Goal: Task Accomplishment & Management: Manage account settings

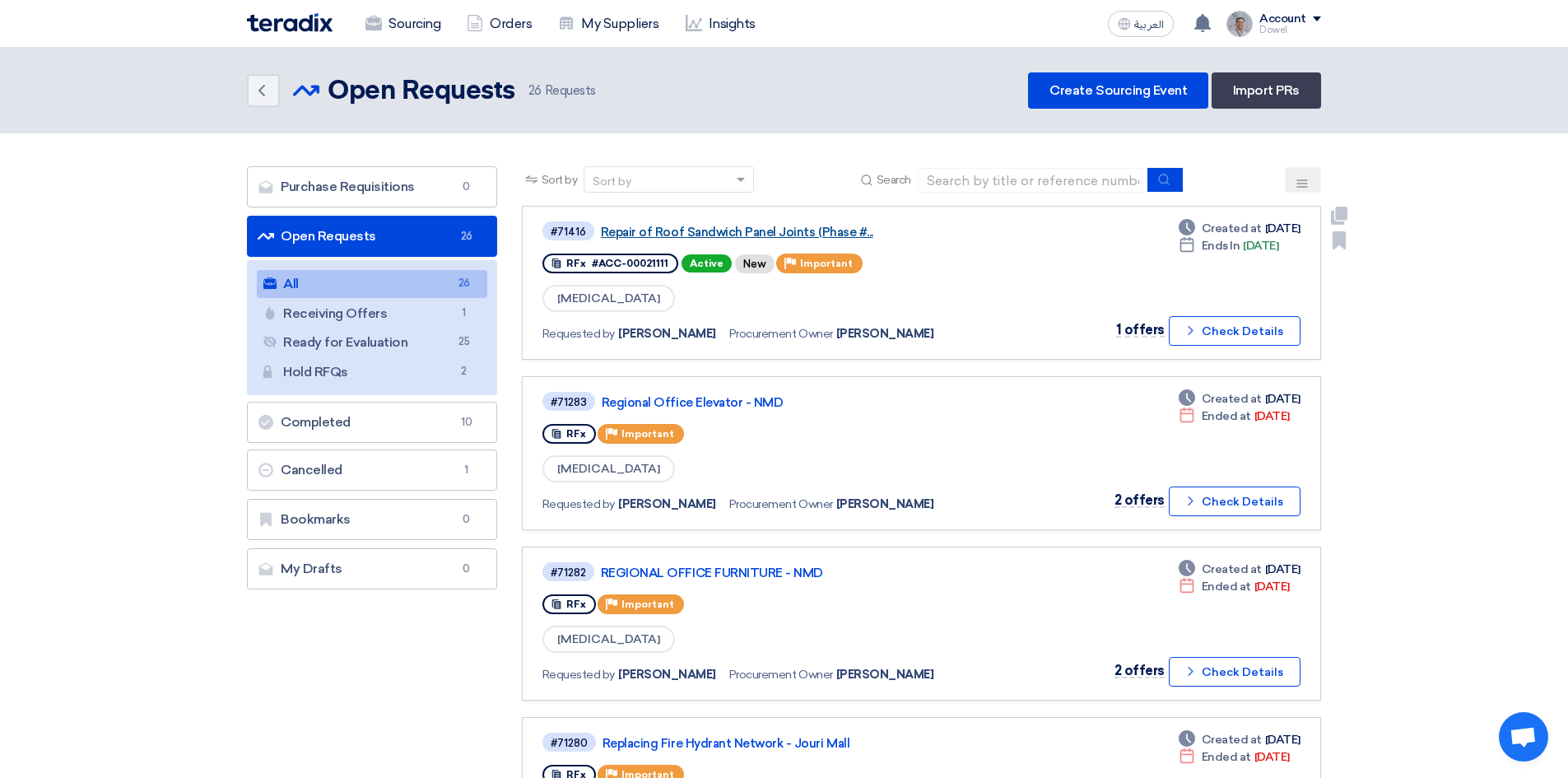
click at [720, 234] on link "Repair of Roof Sandwich Panel Joints (Phase #..." at bounding box center [806, 232] width 412 height 15
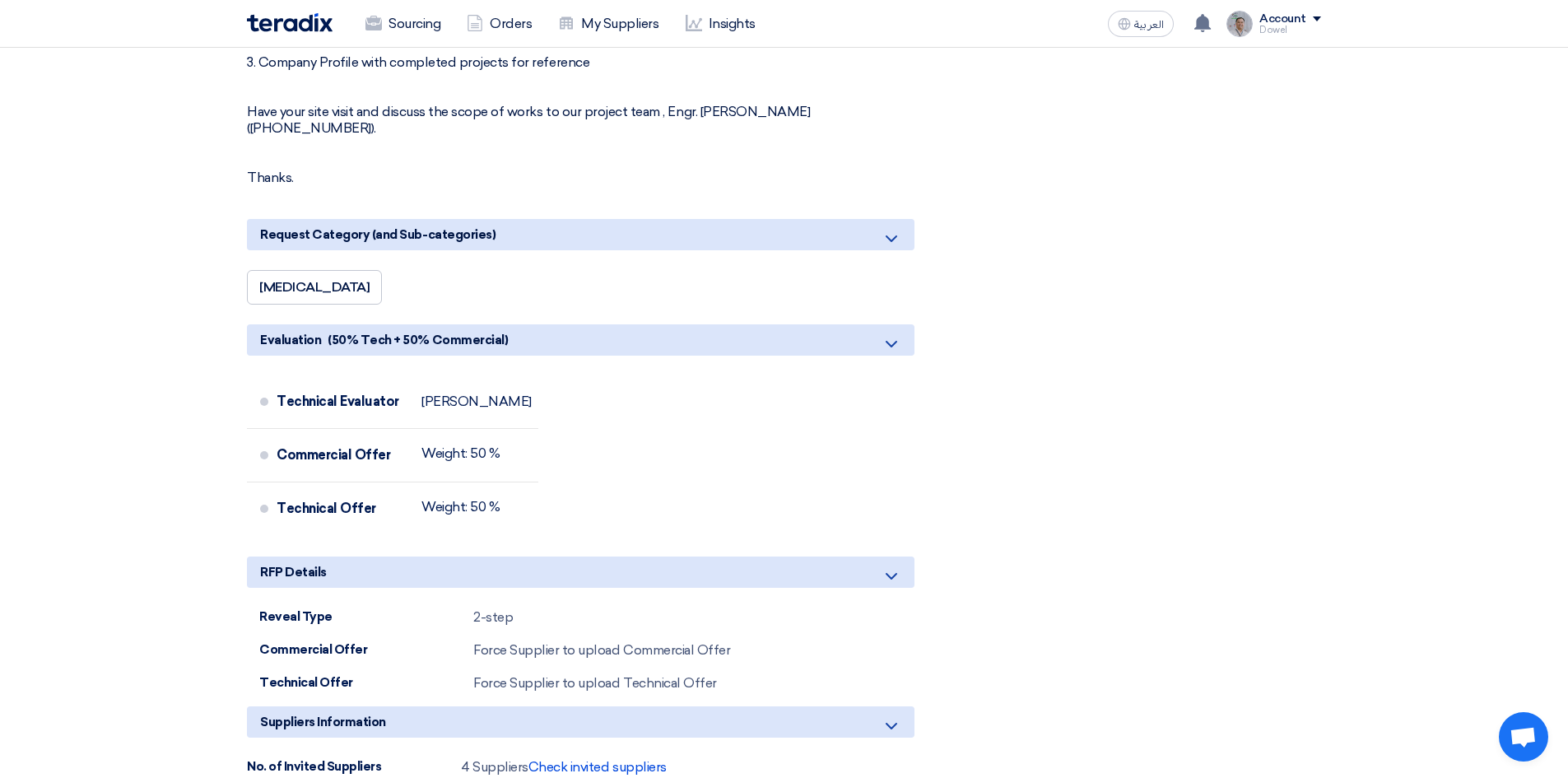
scroll to position [1646, 0]
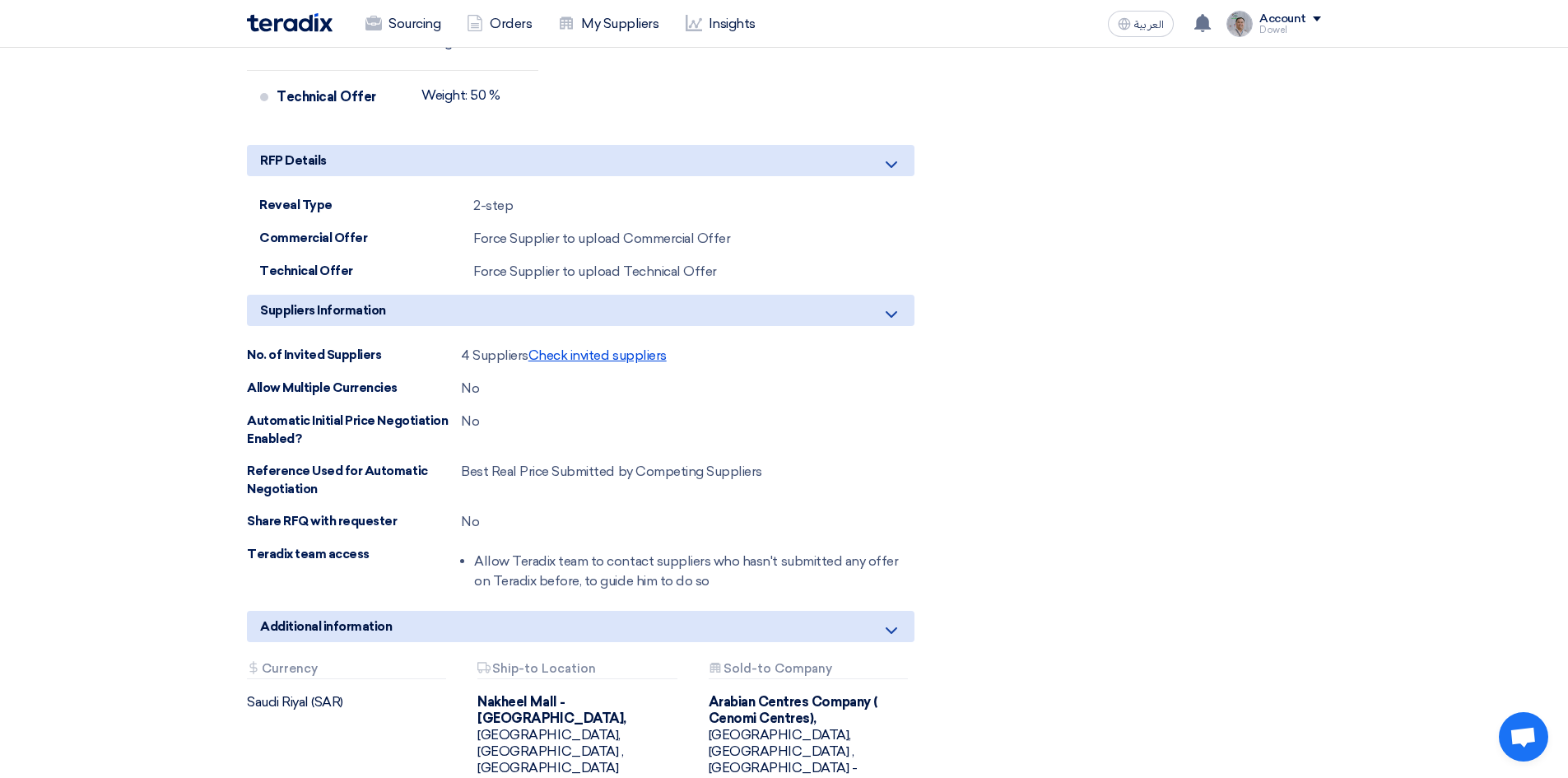
click at [600, 348] on span "Check invited suppliers" at bounding box center [597, 356] width 138 height 16
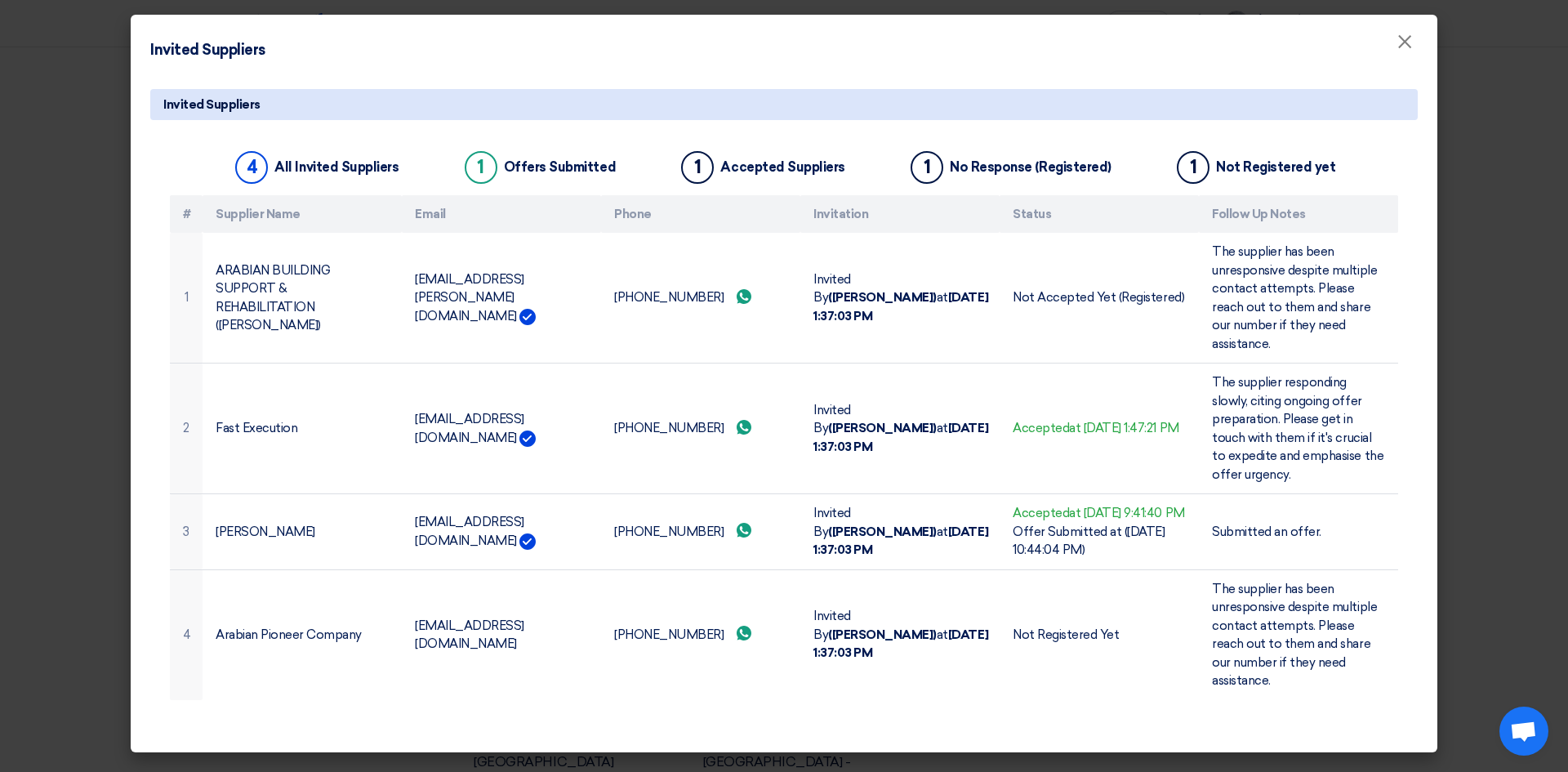
click at [62, 281] on modal-container "Invited Suppliers × Invited Suppliers 4 All Invited Suppliers 1 Offers Submitte…" at bounding box center [784, 386] width 1568 height 772
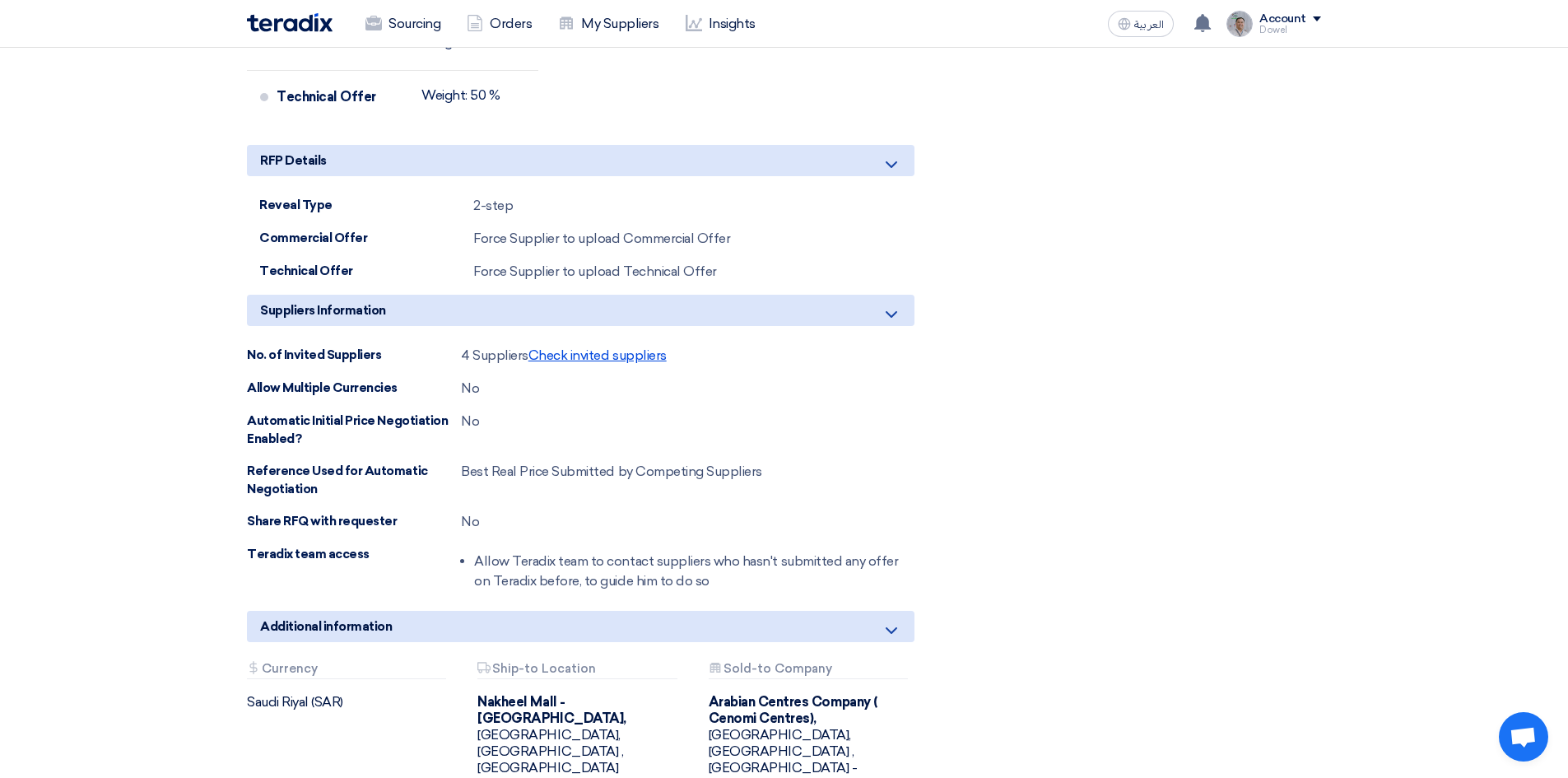
click at [600, 348] on span "Check invited suppliers" at bounding box center [597, 356] width 138 height 16
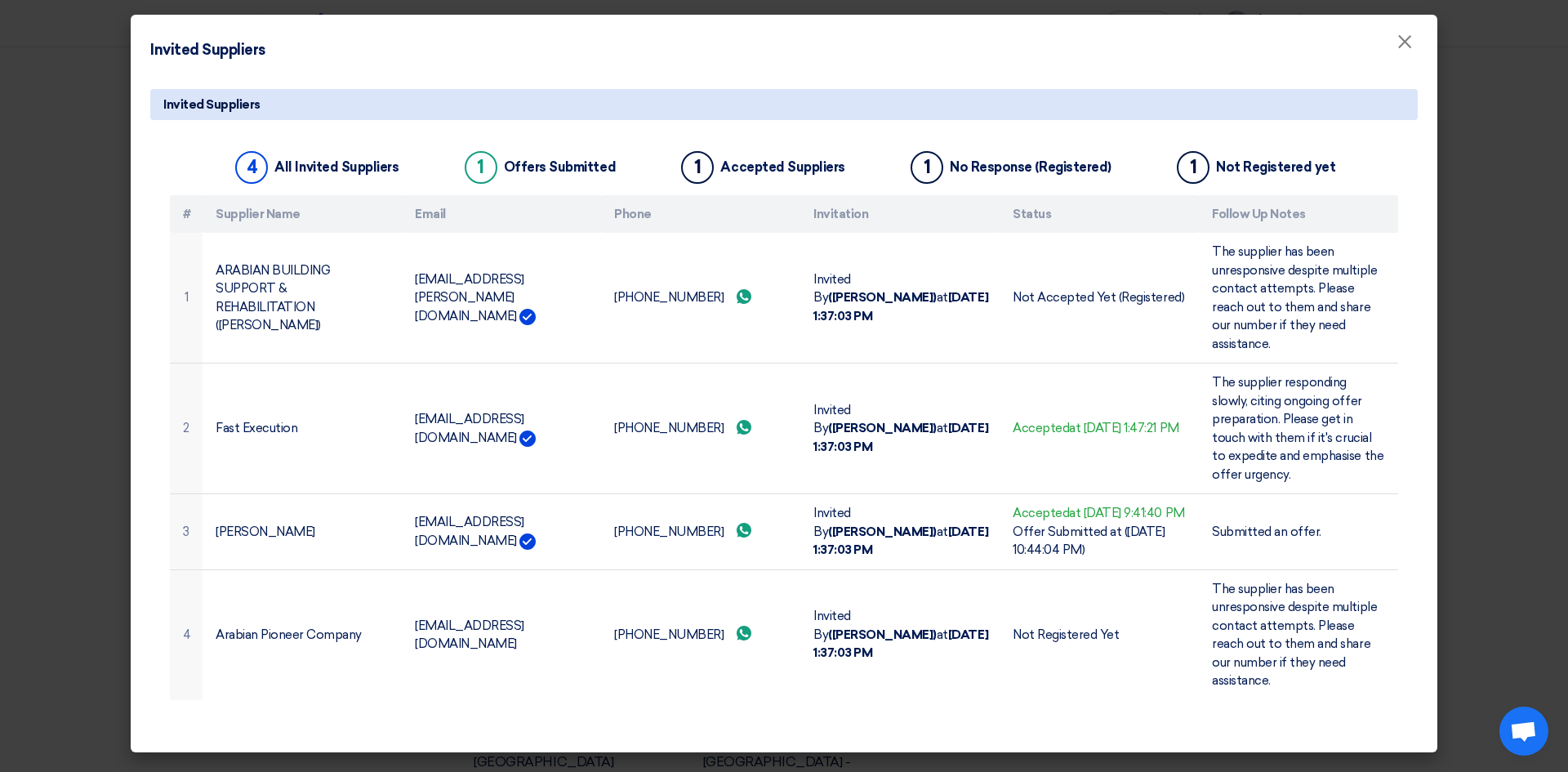
click at [430, 67] on div "Invited Suppliers ×" at bounding box center [784, 44] width 1307 height 59
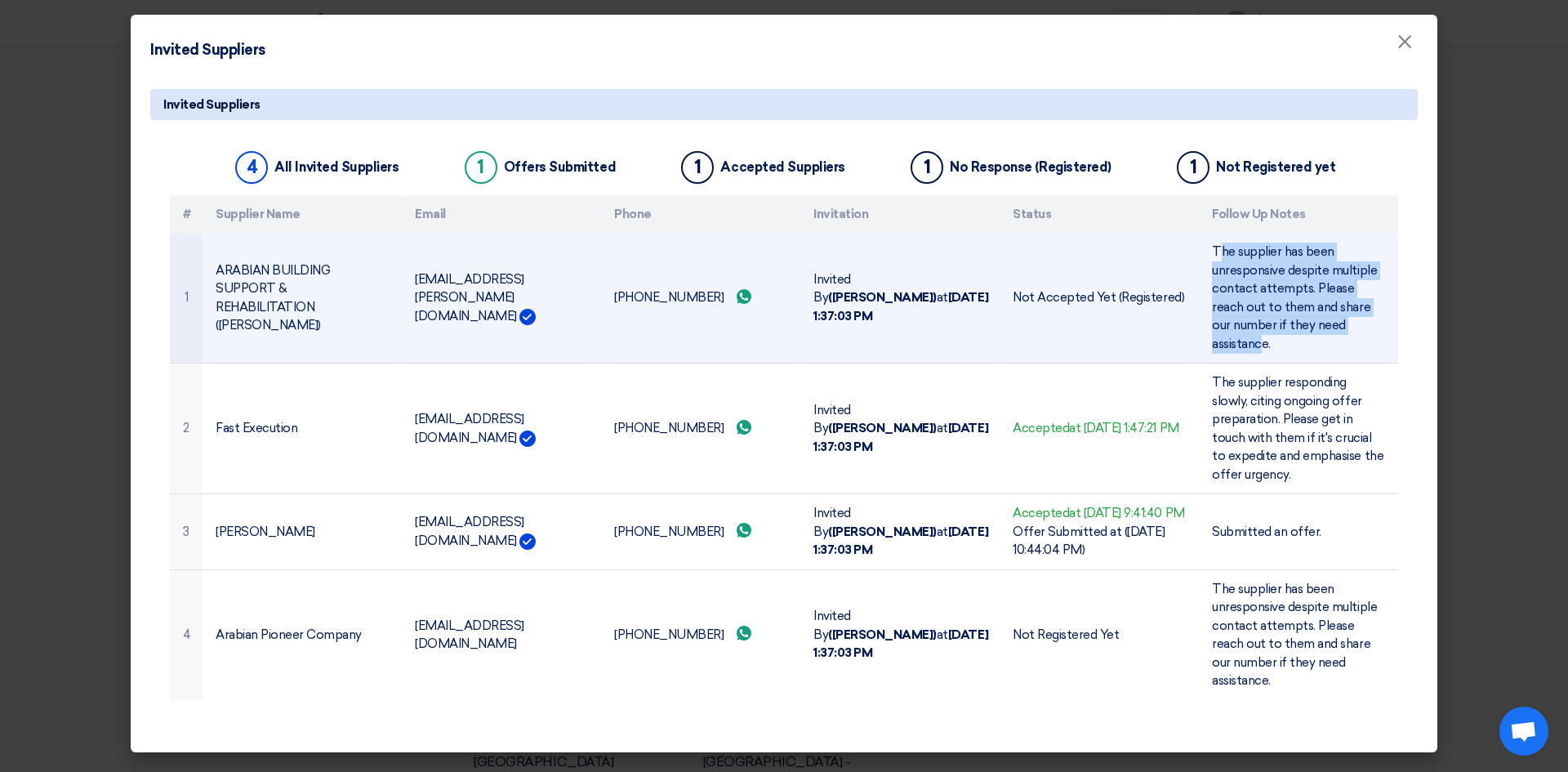
drag, startPoint x: 1216, startPoint y: 252, endPoint x: 1373, endPoint y: 332, distance: 176.2
click at [1373, 332] on td "The supplier has been unresponsive despite multiple contact attempts. Please re…" at bounding box center [1298, 298] width 199 height 131
click at [1232, 269] on span "The supplier has been unresponsive despite multiple contact attempts. Please re…" at bounding box center [1294, 297] width 165 height 107
drag, startPoint x: 1213, startPoint y: 249, endPoint x: 1382, endPoint y: 323, distance: 184.5
click at [1376, 323] on span "The supplier has been unresponsive despite multiple contact attempts. Please re…" at bounding box center [1294, 297] width 165 height 107
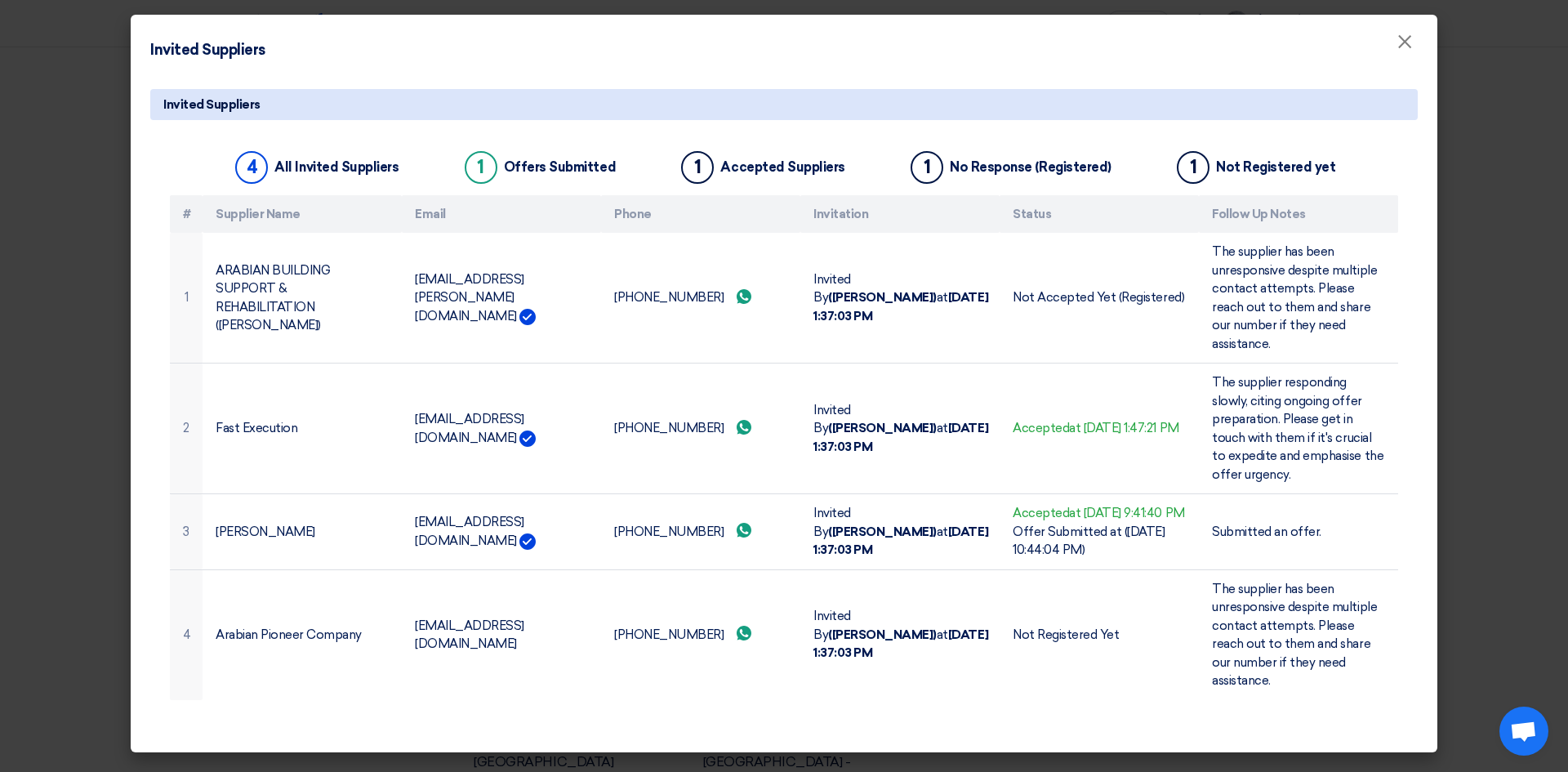
click at [1497, 516] on modal-container "Invited Suppliers × Invited Suppliers 4 All Invited Suppliers 1 Offers Submitte…" at bounding box center [784, 386] width 1568 height 772
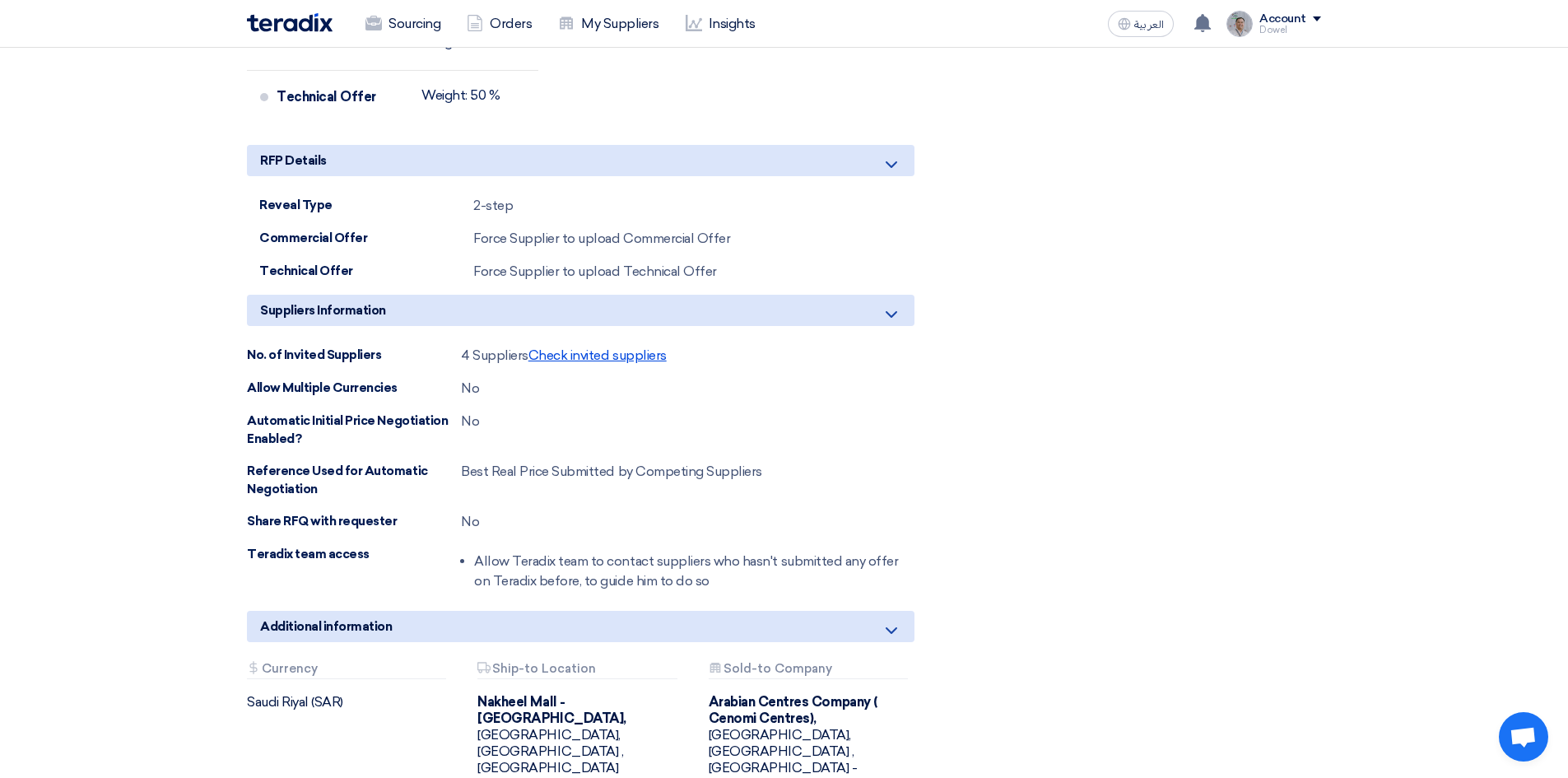
click at [590, 348] on span "Check invited suppliers" at bounding box center [597, 356] width 138 height 16
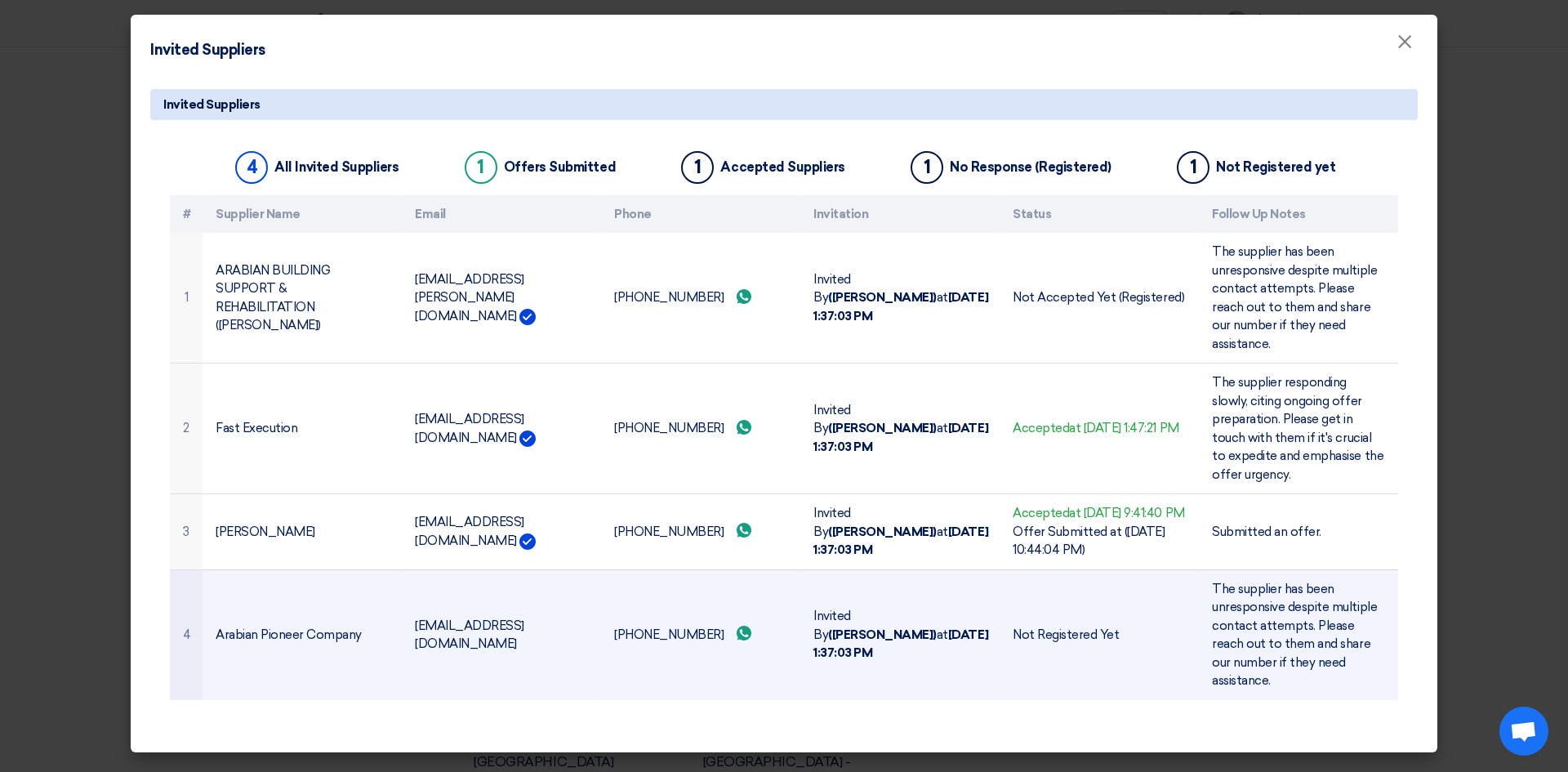
drag, startPoint x: 233, startPoint y: 626, endPoint x: 184, endPoint y: 624, distance: 49.0
click at [184, 624] on tr "4 Arabian Pioneer Company [EMAIL_ADDRESS][DOMAIN_NAME] [PHONE_NUMBER] Send what…" at bounding box center [784, 634] width 1228 height 131
click at [252, 632] on td "Arabian Pioneer Company" at bounding box center [301, 634] width 199 height 131
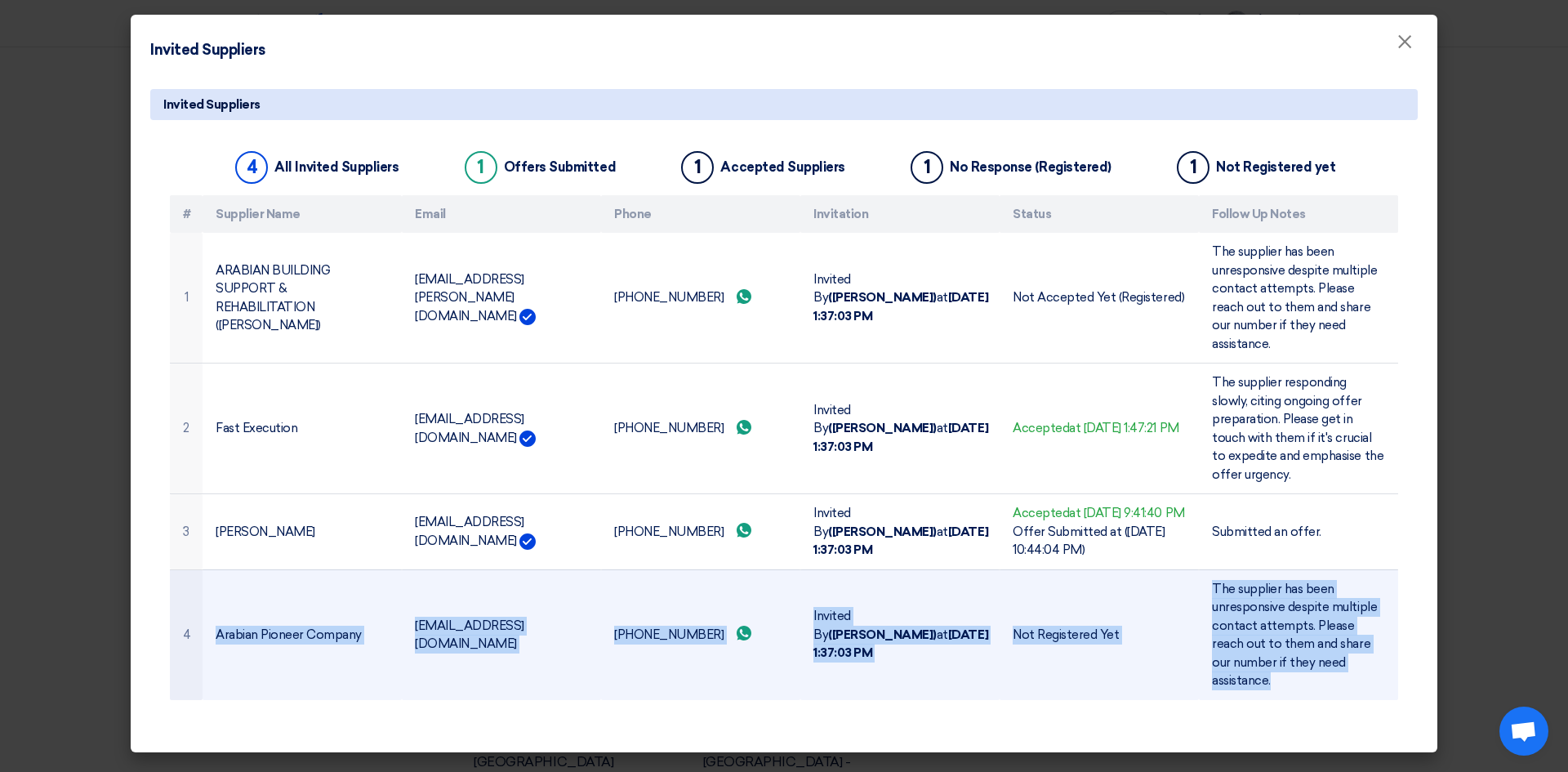
drag, startPoint x: 215, startPoint y: 624, endPoint x: 1382, endPoint y: 673, distance: 1168.0
click at [1382, 673] on tr "4 Arabian Pioneer Company [EMAIL_ADDRESS][DOMAIN_NAME] [PHONE_NUMBER] Send what…" at bounding box center [784, 634] width 1228 height 131
click at [244, 631] on td "Arabian Pioneer Company" at bounding box center [301, 634] width 199 height 131
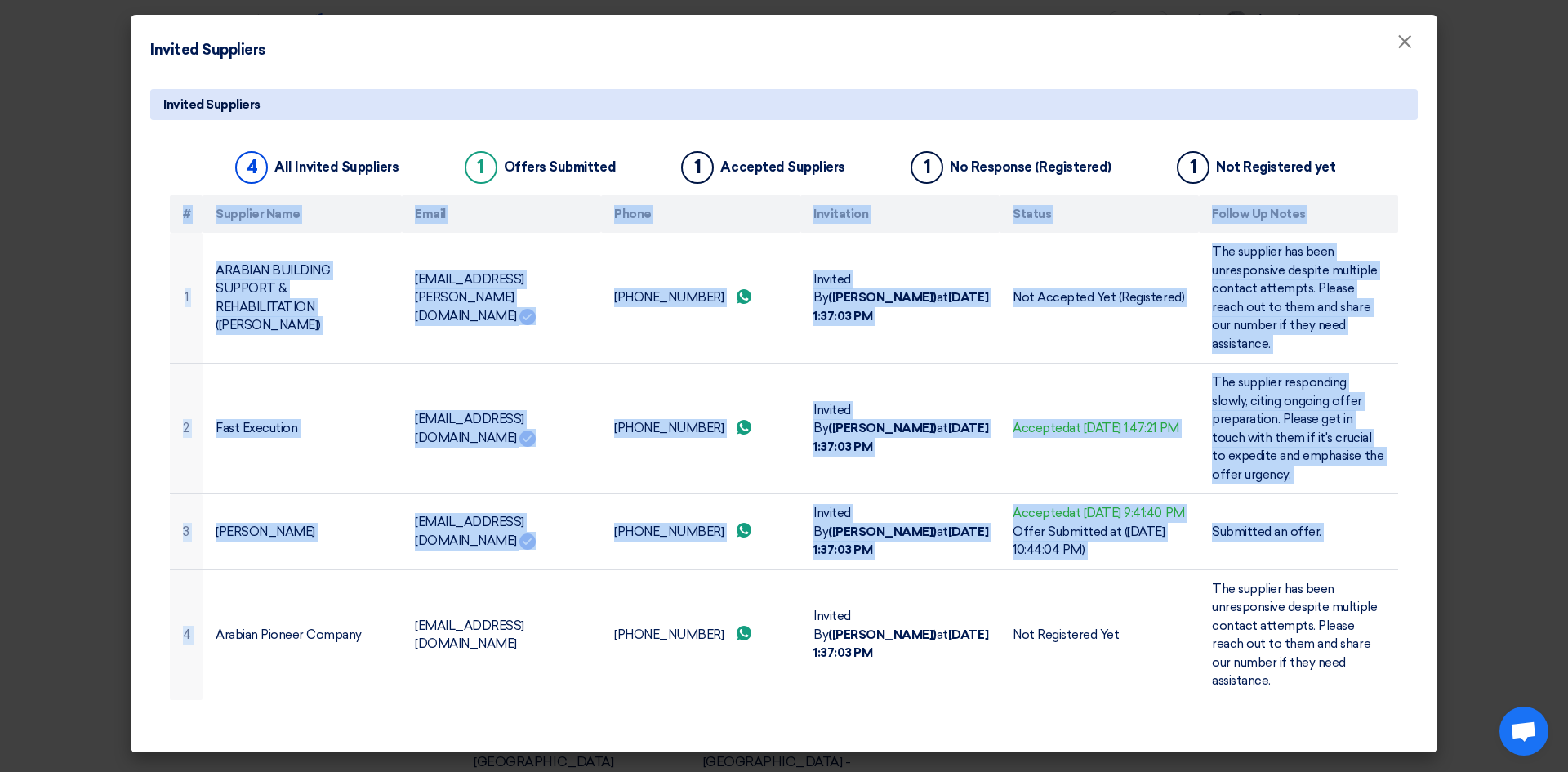
drag, startPoint x: 217, startPoint y: 625, endPoint x: 1427, endPoint y: 626, distance: 1210.0
click at [1427, 626] on div "Invited Suppliers 4 All Invited Suppliers 1 Offers Submitted 1 Accepted Supplie…" at bounding box center [784, 413] width 1307 height 678
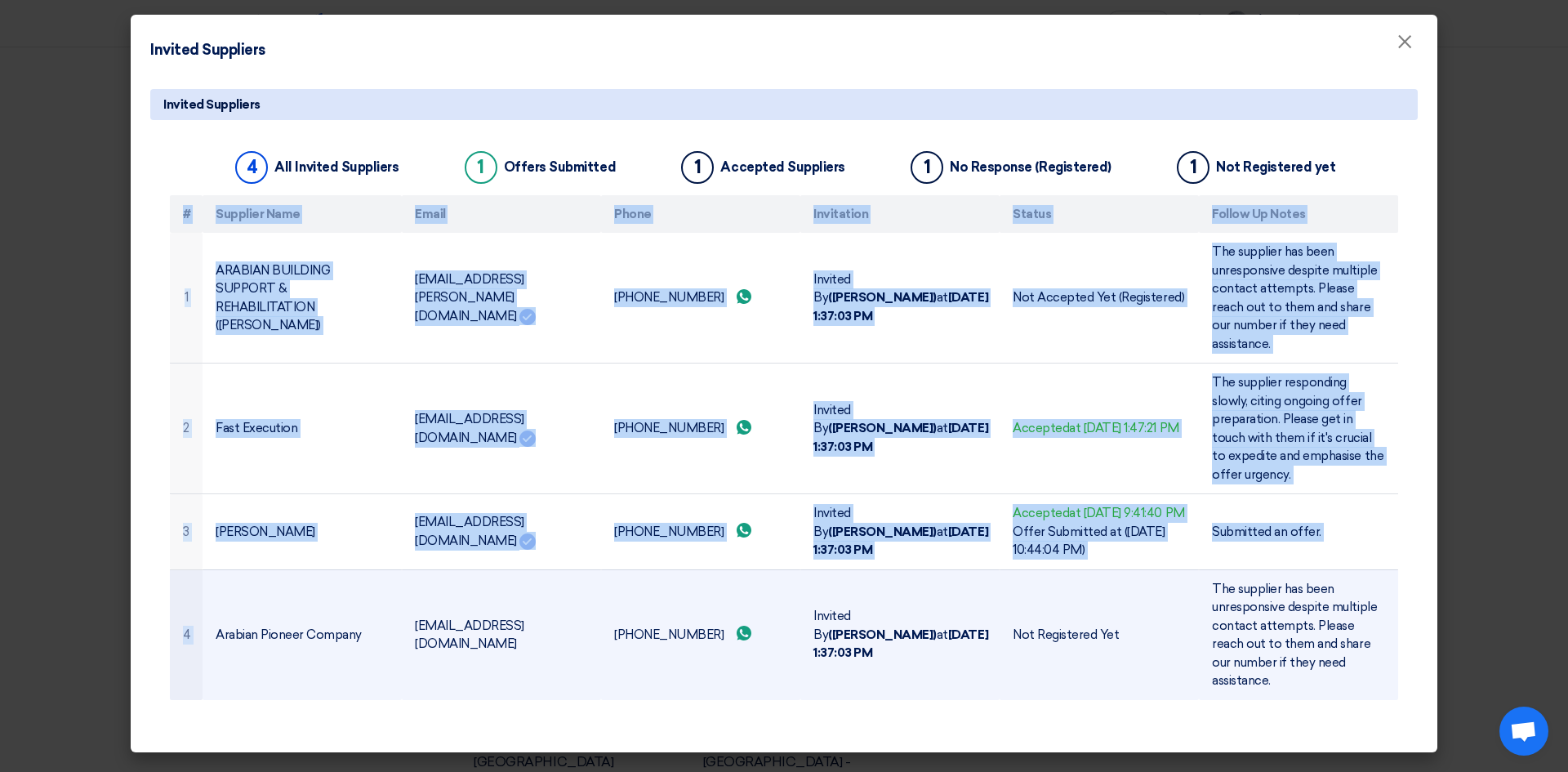
click at [334, 636] on td "Arabian Pioneer Company" at bounding box center [301, 634] width 199 height 131
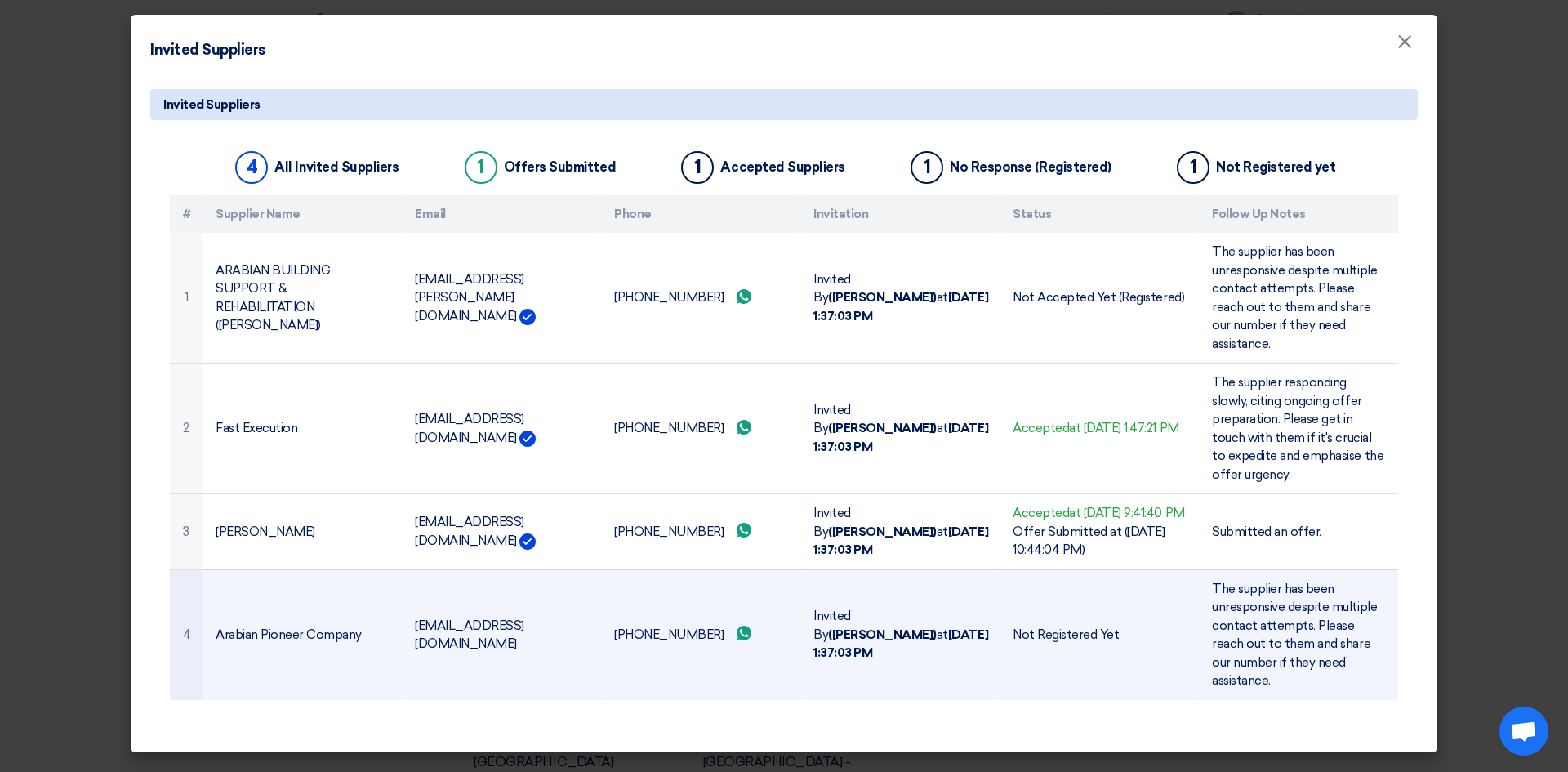
click at [222, 628] on td "Arabian Pioneer Company" at bounding box center [301, 634] width 199 height 131
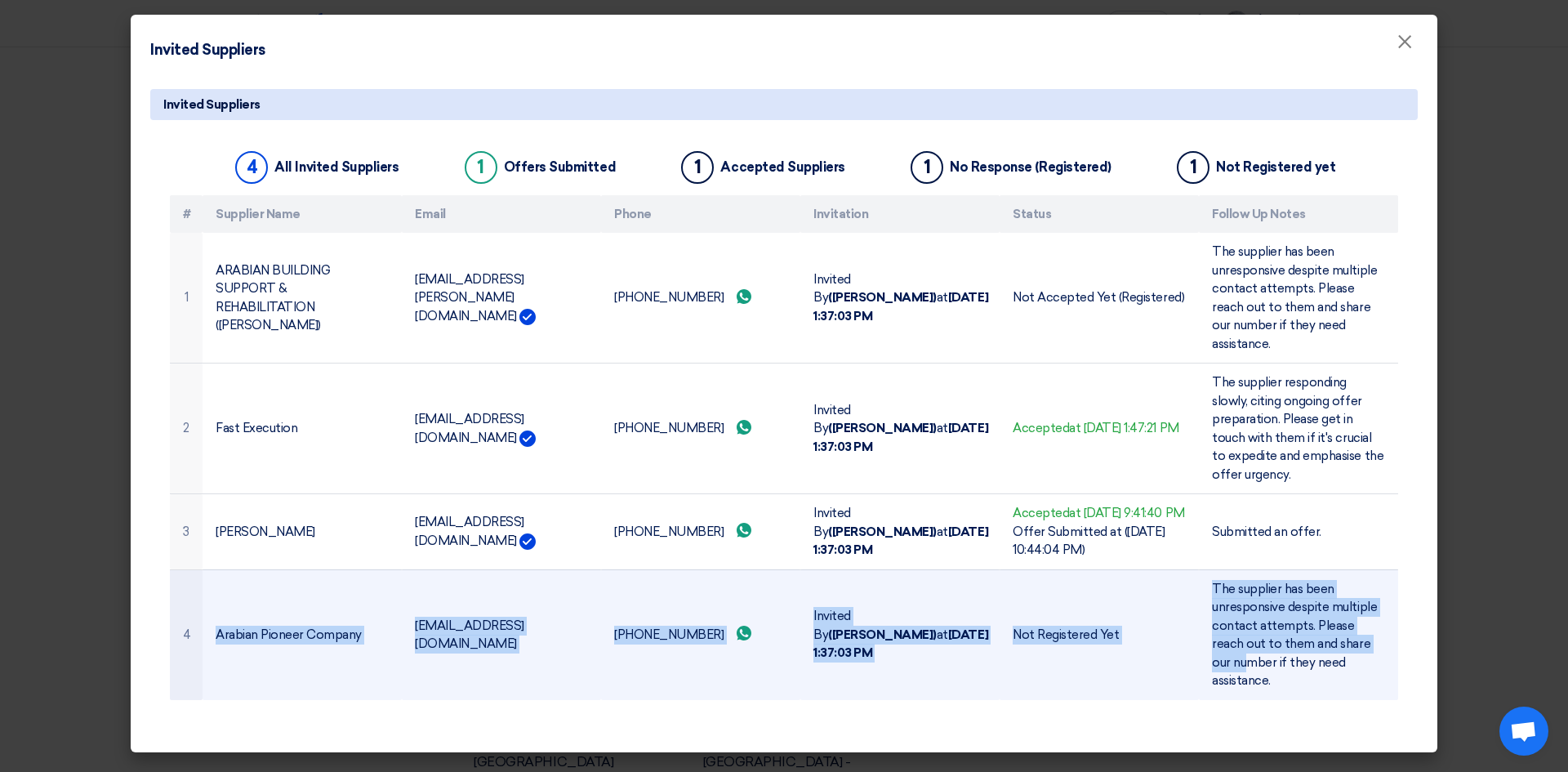
drag, startPoint x: 213, startPoint y: 626, endPoint x: 1074, endPoint y: 641, distance: 861.1
click at [1225, 657] on tr "4 Arabian Pioneer Company [EMAIL_ADDRESS][DOMAIN_NAME] [PHONE_NUMBER] Send what…" at bounding box center [784, 634] width 1228 height 131
click at [305, 628] on td "Arabian Pioneer Company" at bounding box center [301, 634] width 199 height 131
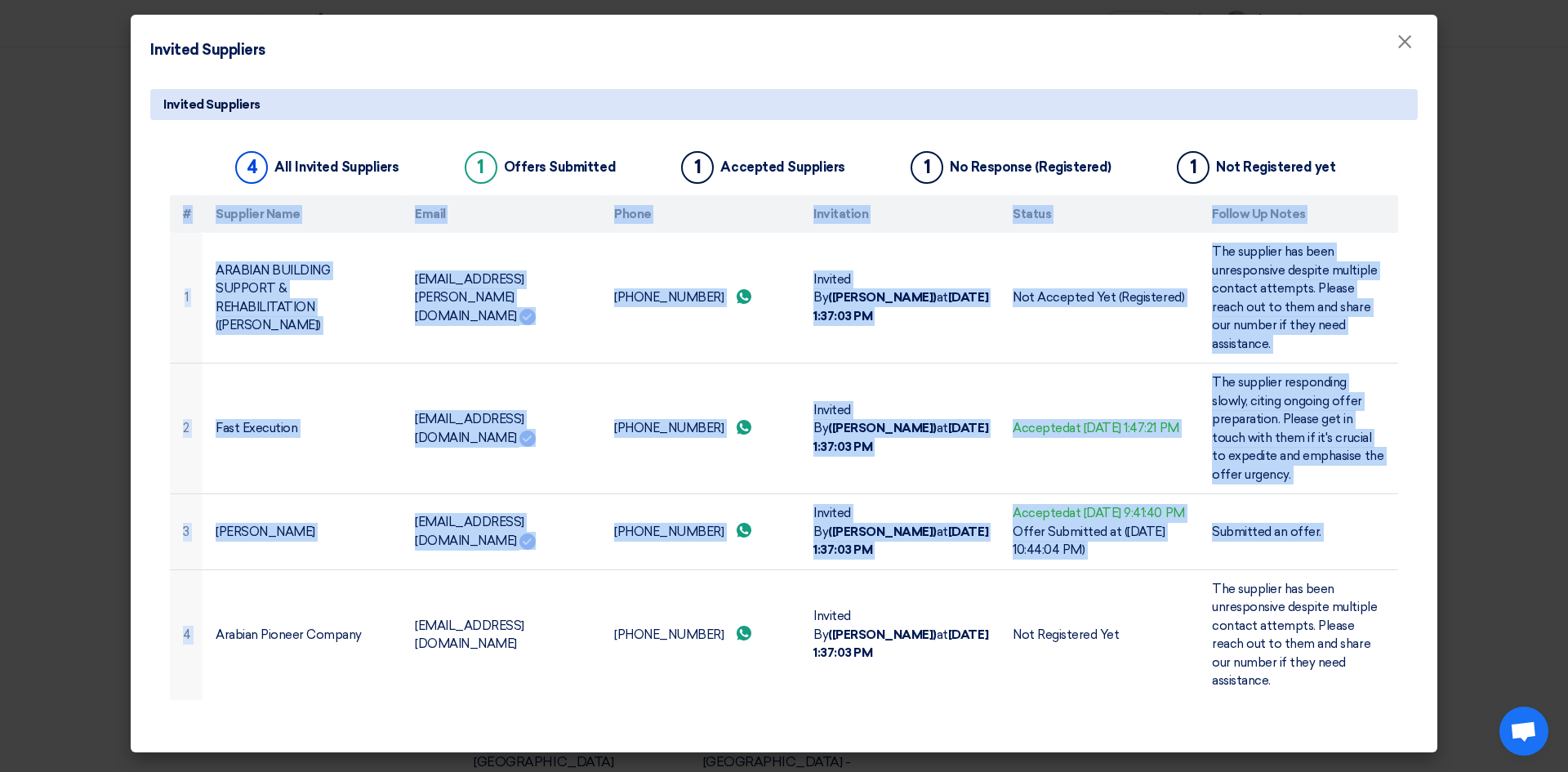
drag, startPoint x: 212, startPoint y: 625, endPoint x: 1402, endPoint y: 689, distance: 1191.7
click at [1402, 689] on div "4 All Invited Suppliers 1 Offers Submitted 1 Accepted Suppliers 1 No Response (…" at bounding box center [783, 432] width 1267 height 586
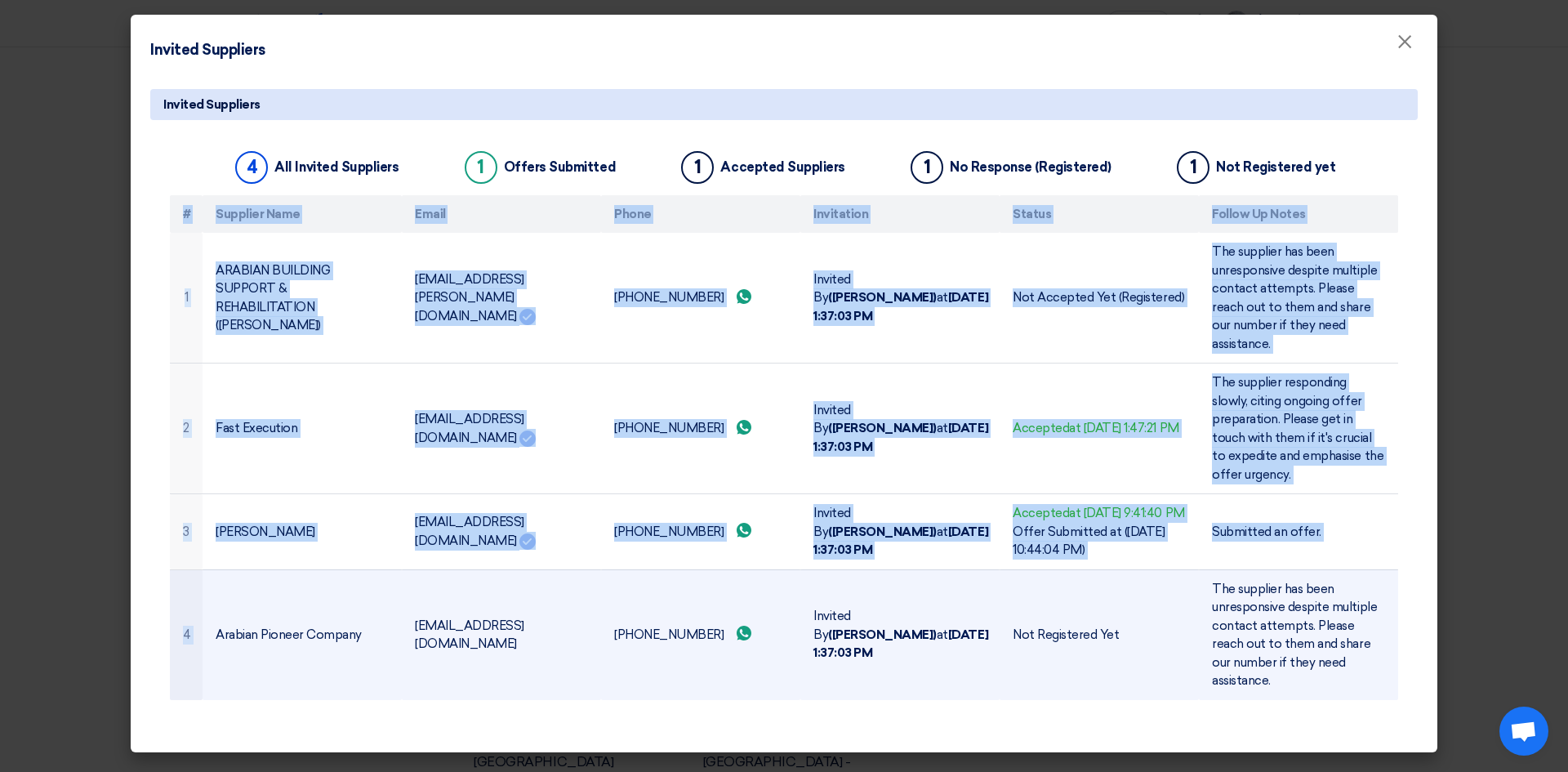
click at [287, 625] on td "Arabian Pioneer Company" at bounding box center [301, 634] width 199 height 131
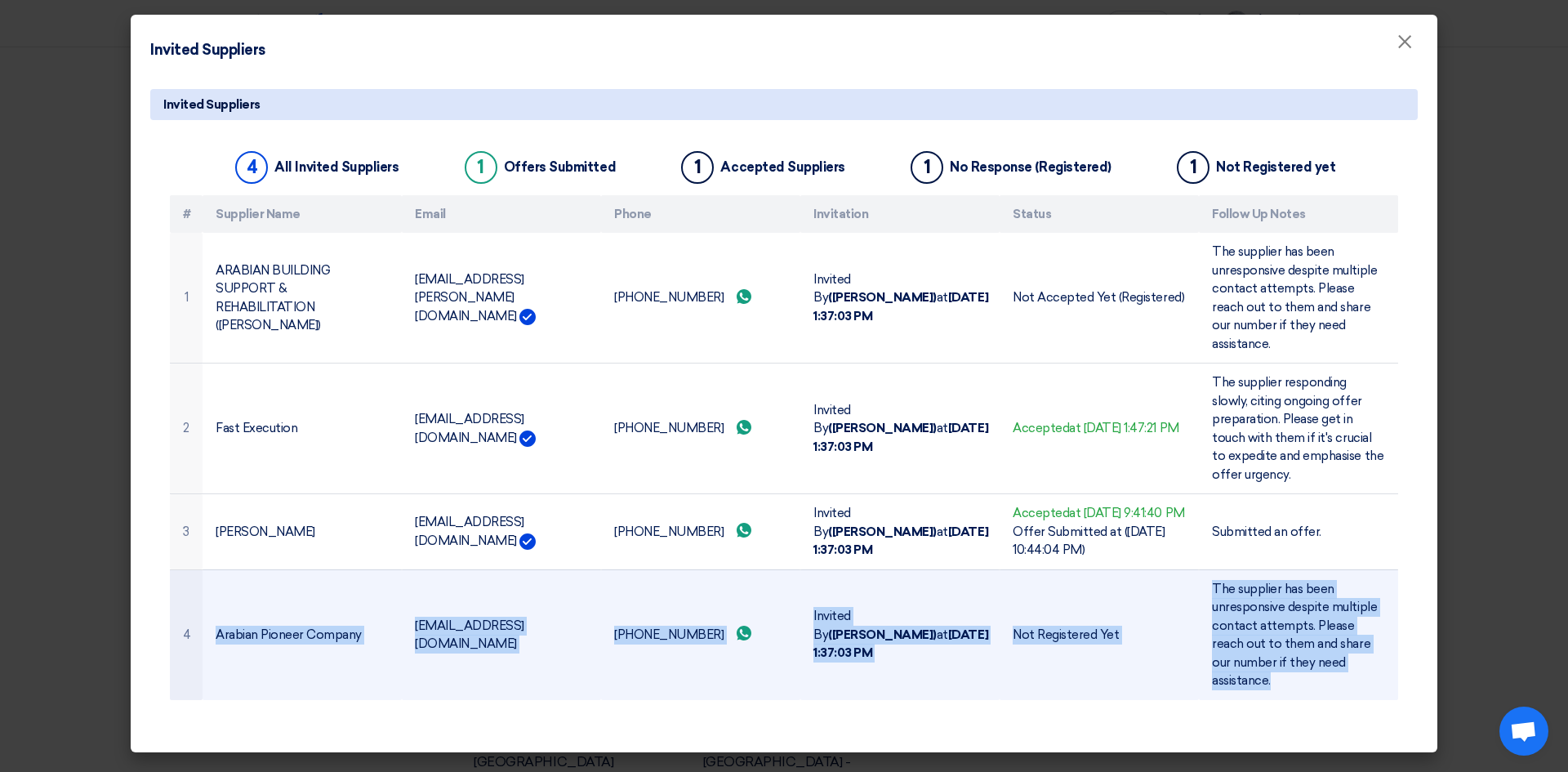
drag, startPoint x: 213, startPoint y: 627, endPoint x: 1382, endPoint y: 669, distance: 1169.8
click at [1382, 669] on tr "4 Arabian Pioneer Company [EMAIL_ADDRESS][DOMAIN_NAME] [PHONE_NUMBER] Send what…" at bounding box center [784, 634] width 1228 height 131
click at [264, 626] on td "Arabian Pioneer Company" at bounding box center [301, 634] width 199 height 131
drag, startPoint x: 217, startPoint y: 624, endPoint x: 1390, endPoint y: 670, distance: 1173.9
click at [1390, 670] on tr "4 Arabian Pioneer Company [EMAIL_ADDRESS][DOMAIN_NAME] [PHONE_NUMBER] Send what…" at bounding box center [784, 634] width 1228 height 131
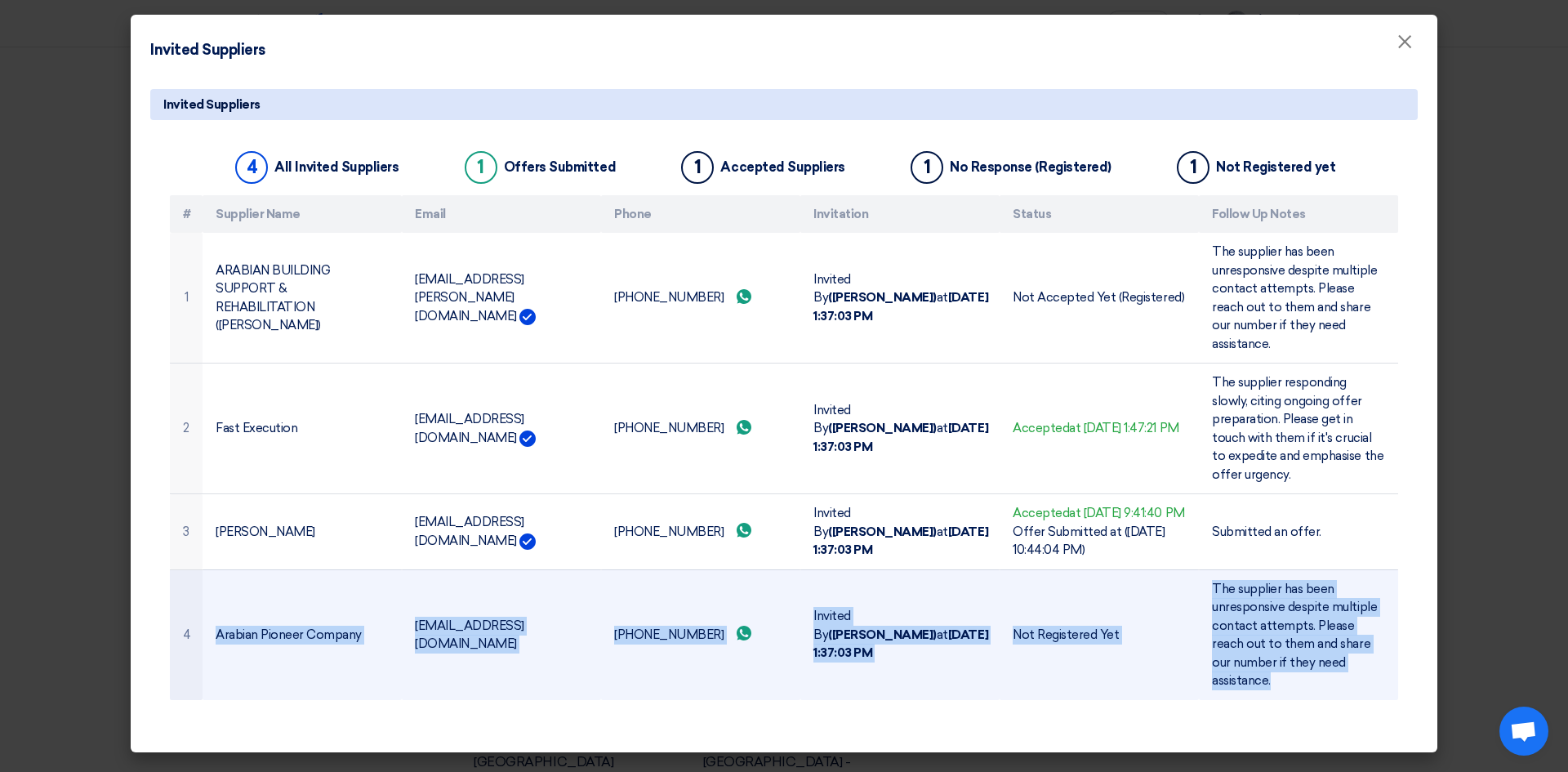
click at [274, 628] on td "Arabian Pioneer Company" at bounding box center [301, 634] width 199 height 131
drag, startPoint x: 217, startPoint y: 626, endPoint x: 1378, endPoint y: 670, distance: 1161.8
click at [1378, 670] on tr "4 Arabian Pioneer Company [EMAIL_ADDRESS][DOMAIN_NAME] [PHONE_NUMBER] Send what…" at bounding box center [784, 634] width 1228 height 131
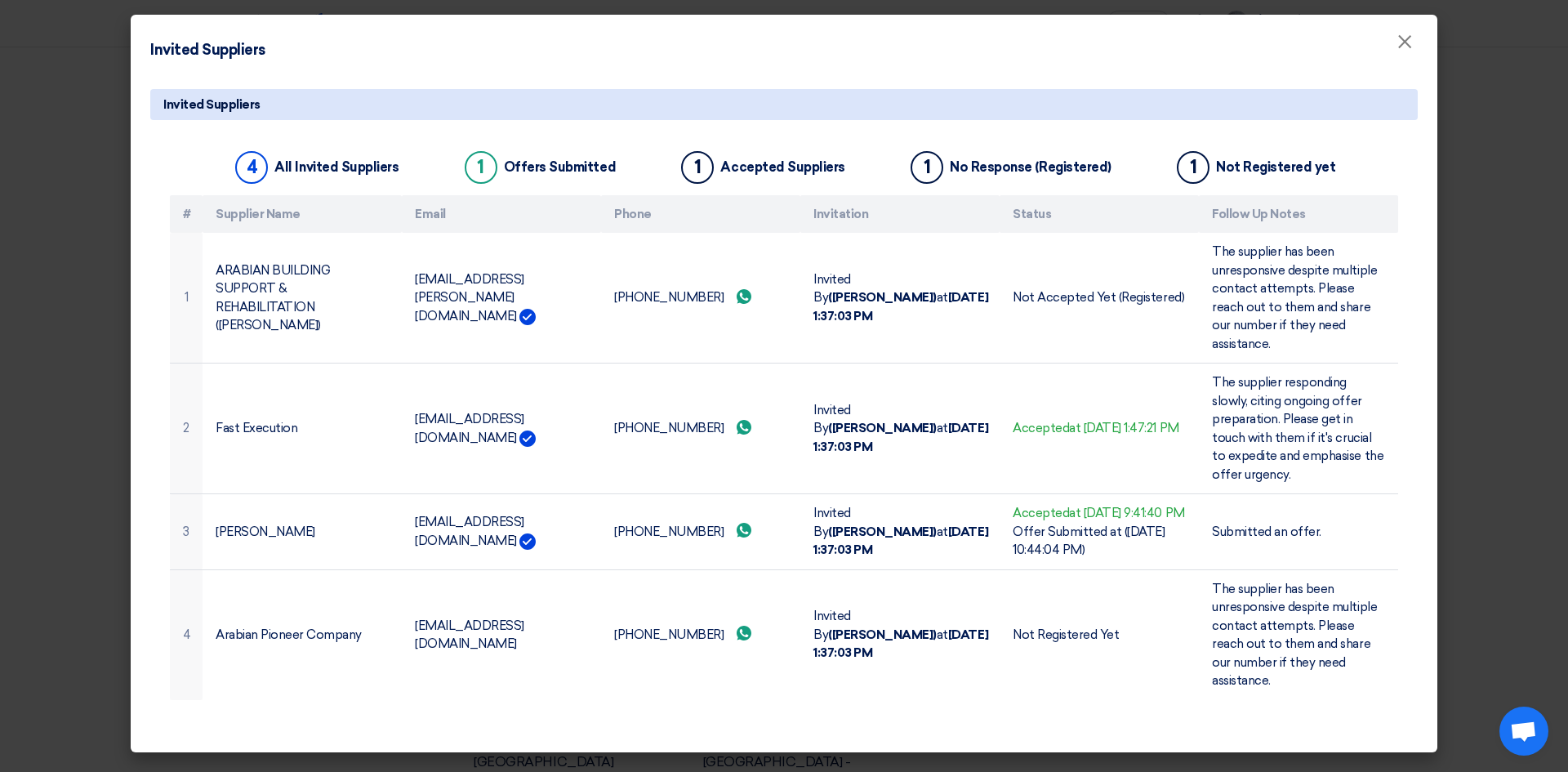
click at [1499, 543] on modal-container "Invited Suppliers × Invited Suppliers 4 All Invited Suppliers 1 Offers Submitte…" at bounding box center [784, 386] width 1568 height 772
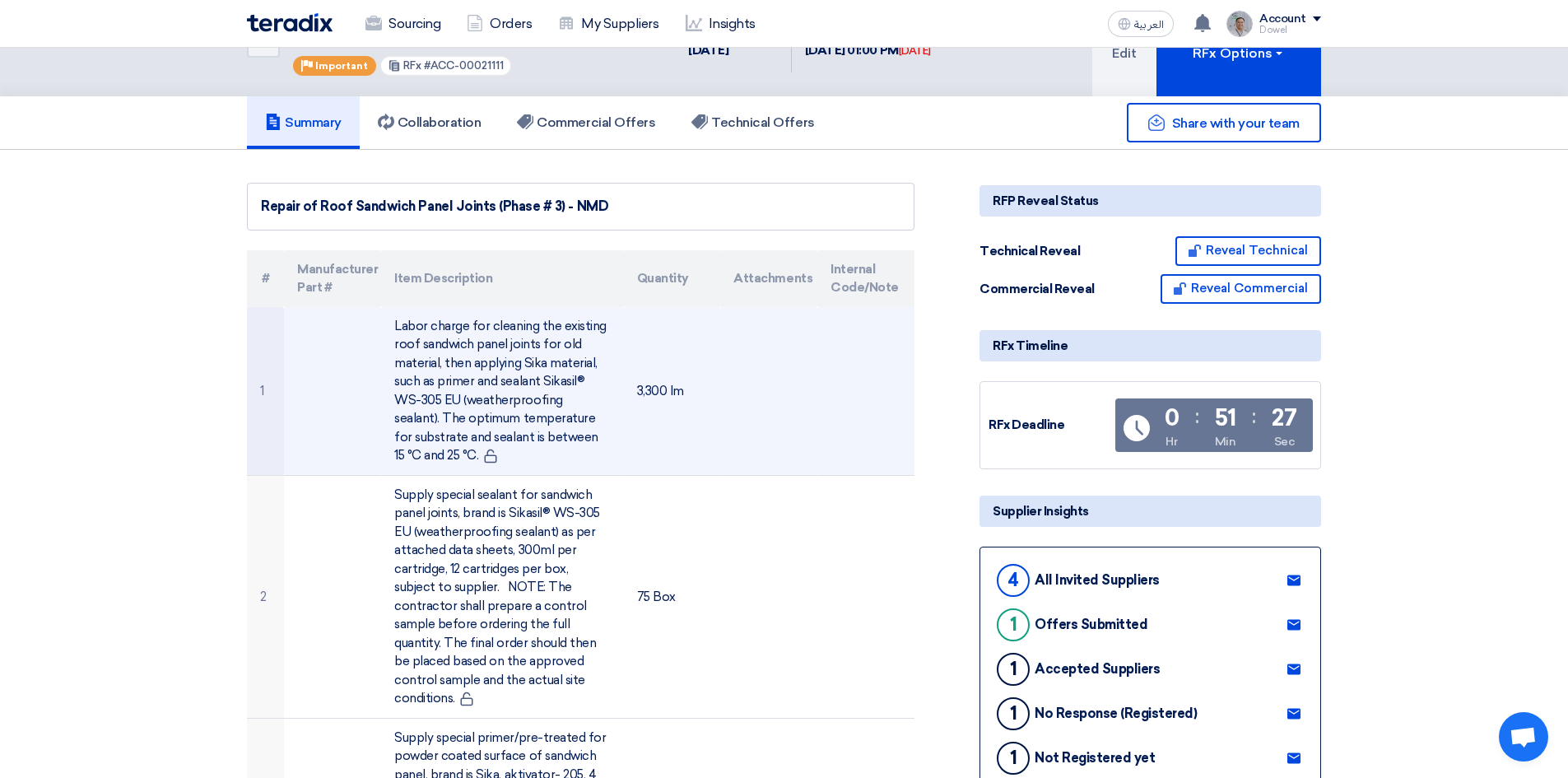
scroll to position [0, 0]
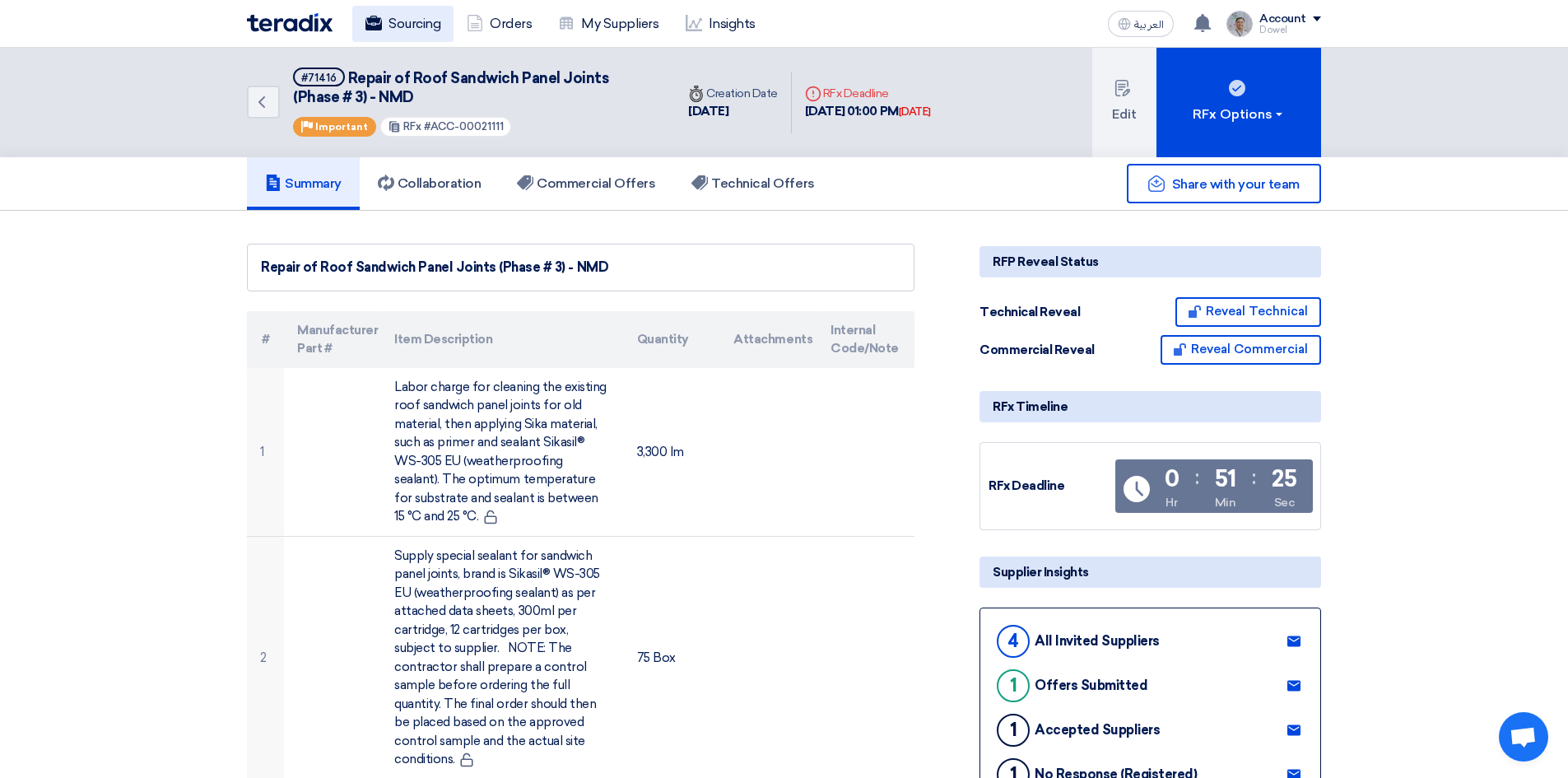
click at [401, 23] on link "Sourcing" at bounding box center [402, 24] width 101 height 36
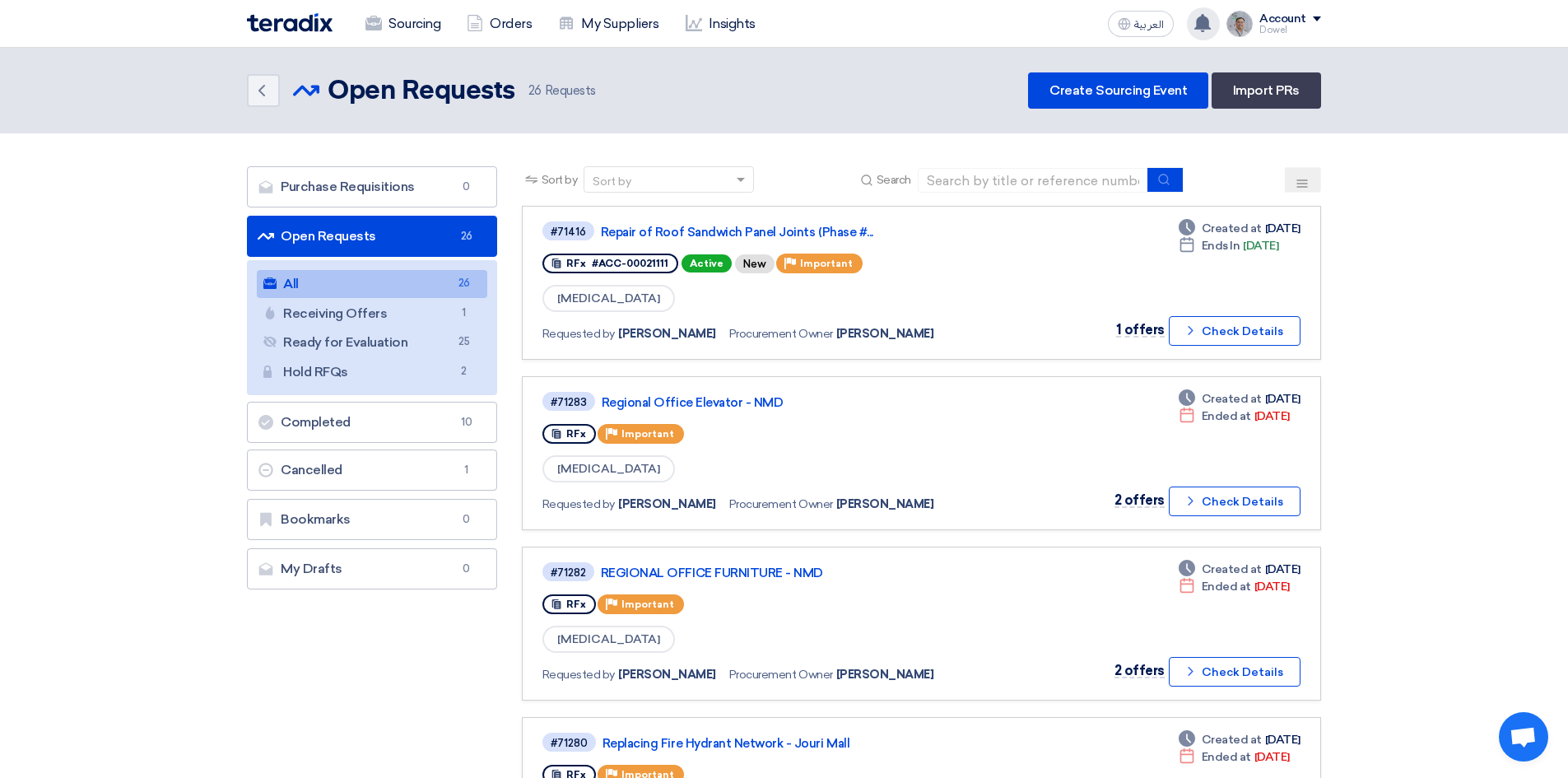
click at [1206, 35] on div "You have a new offer for 'Repair of Roof Sandwich Panel Joints (Phase # 3) - NM…" at bounding box center [1203, 23] width 33 height 32
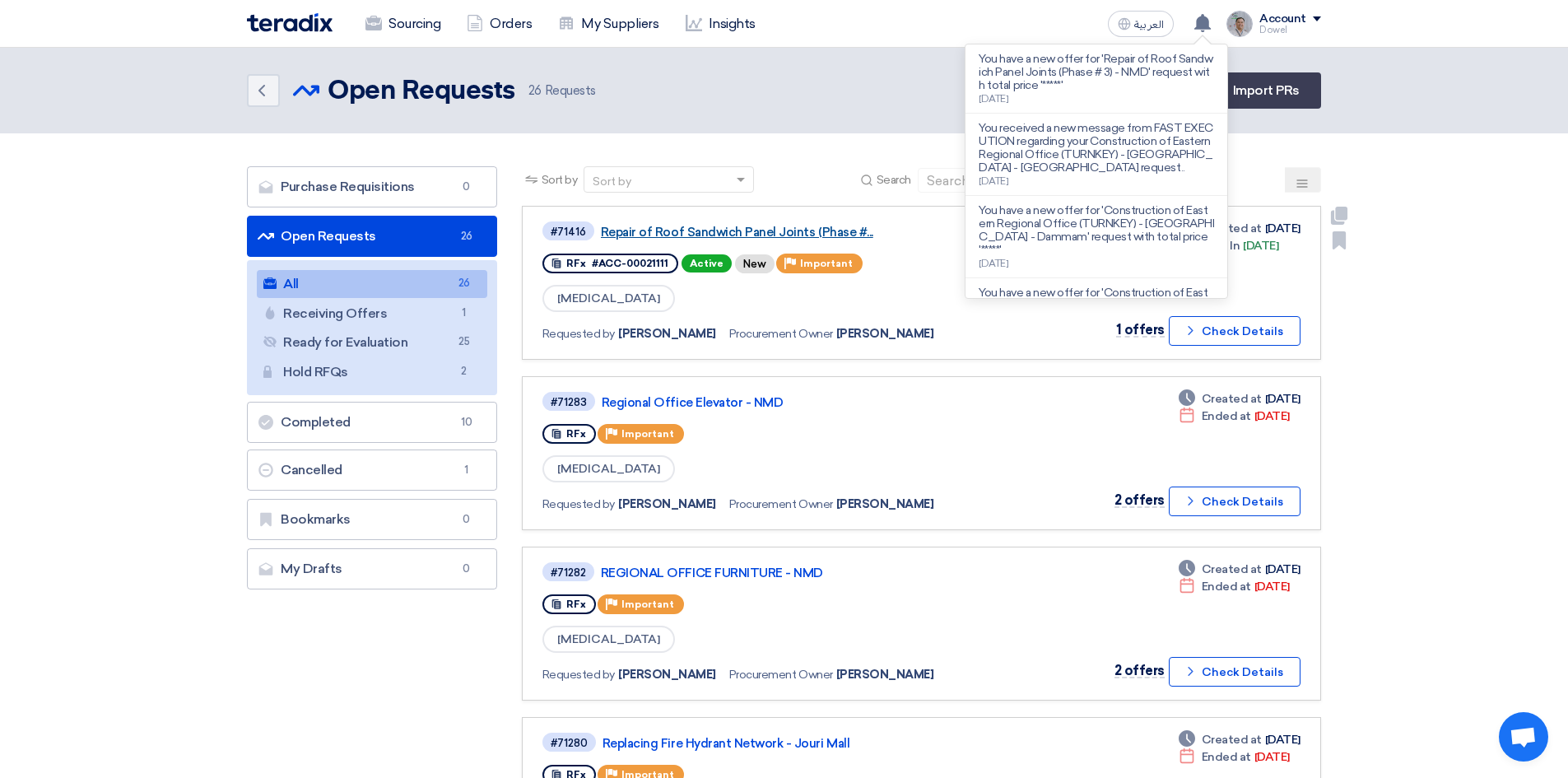
click at [781, 229] on link "Repair of Roof Sandwich Panel Joints (Phase #..." at bounding box center [806, 232] width 412 height 15
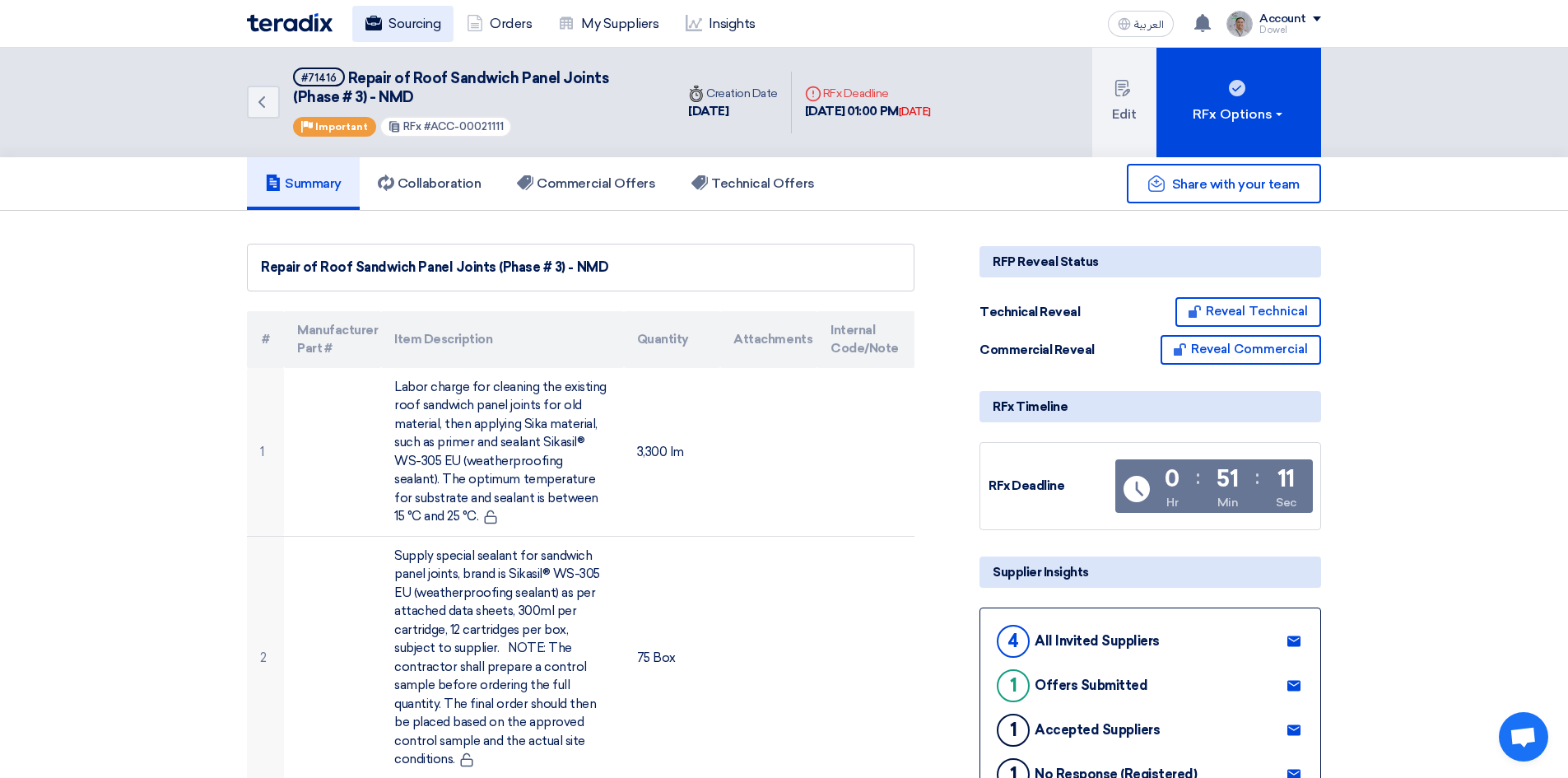
click at [418, 11] on link "Sourcing" at bounding box center [402, 24] width 101 height 36
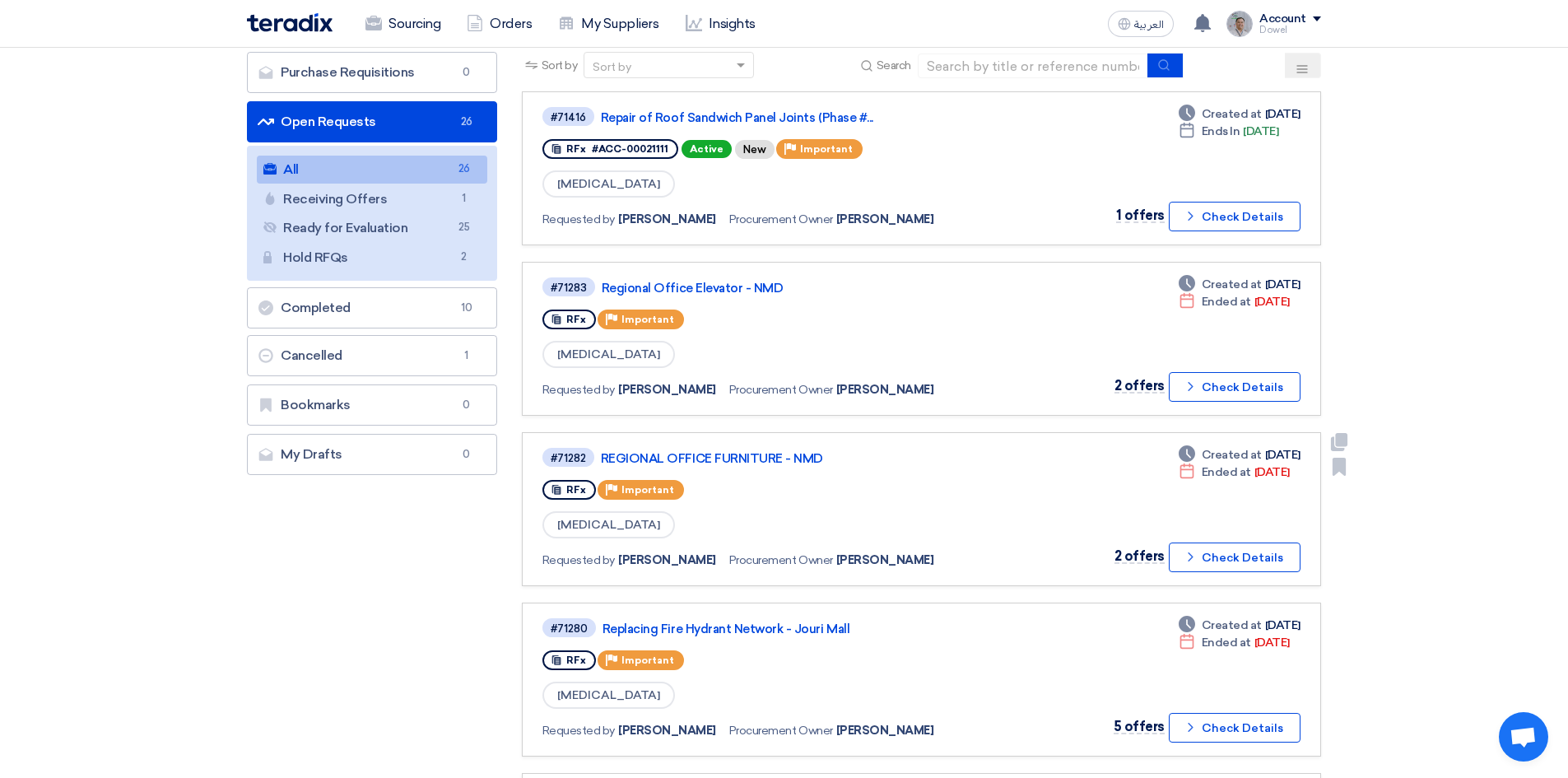
scroll to position [83, 0]
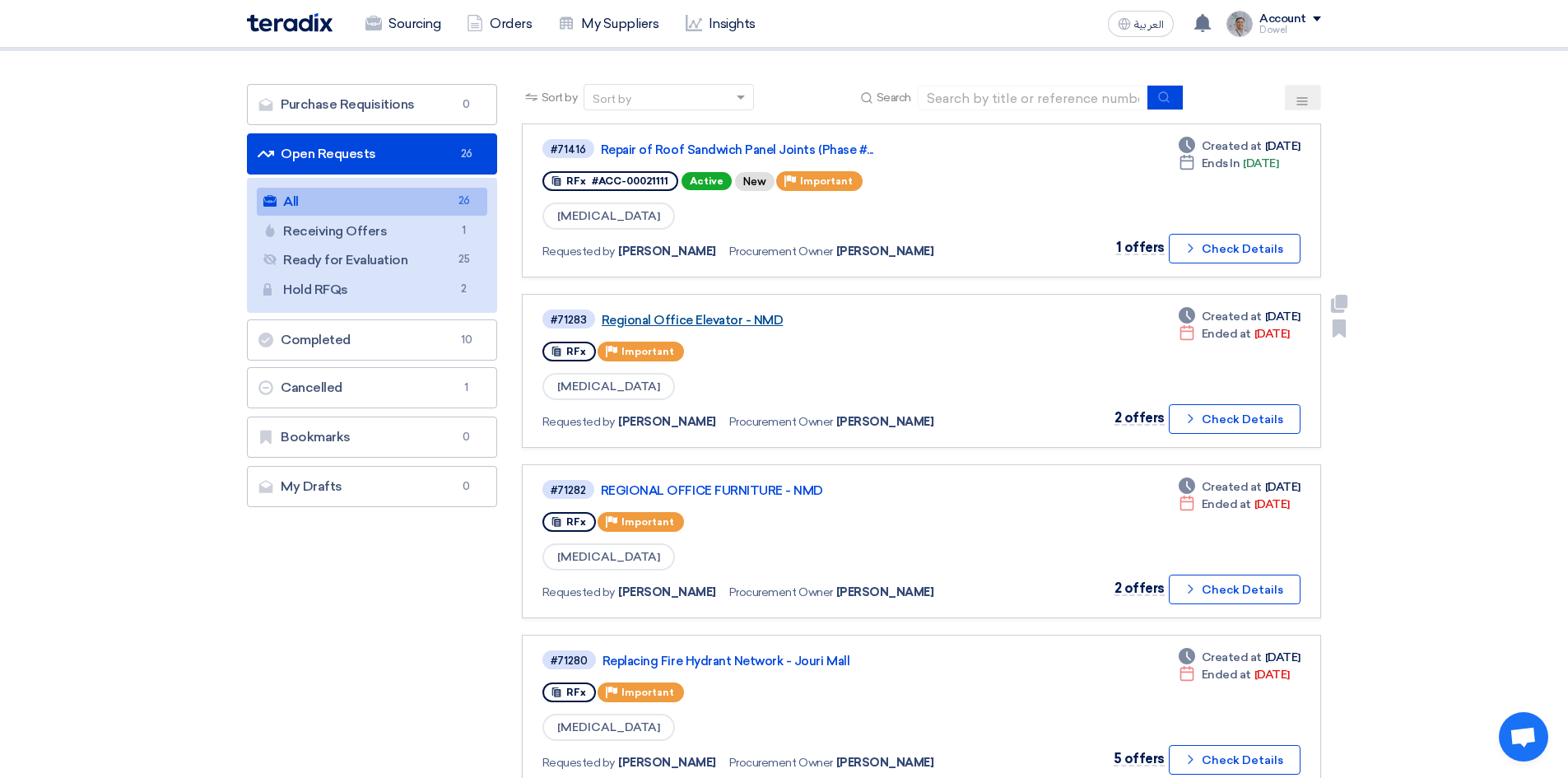
click at [705, 326] on link "Regional Office Elevator - NMD" at bounding box center [807, 320] width 412 height 15
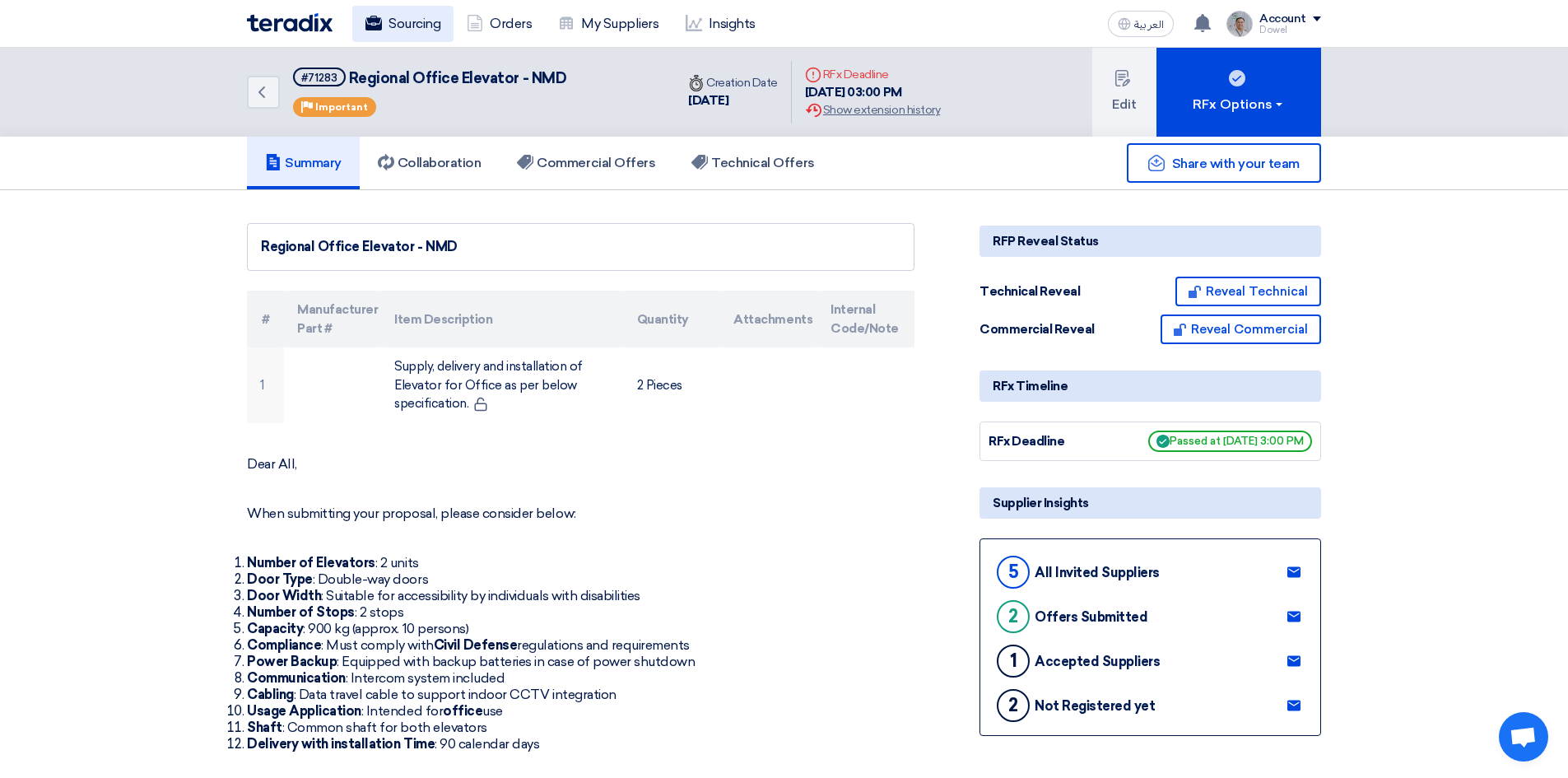
click at [403, 6] on link "Sourcing" at bounding box center [402, 24] width 101 height 36
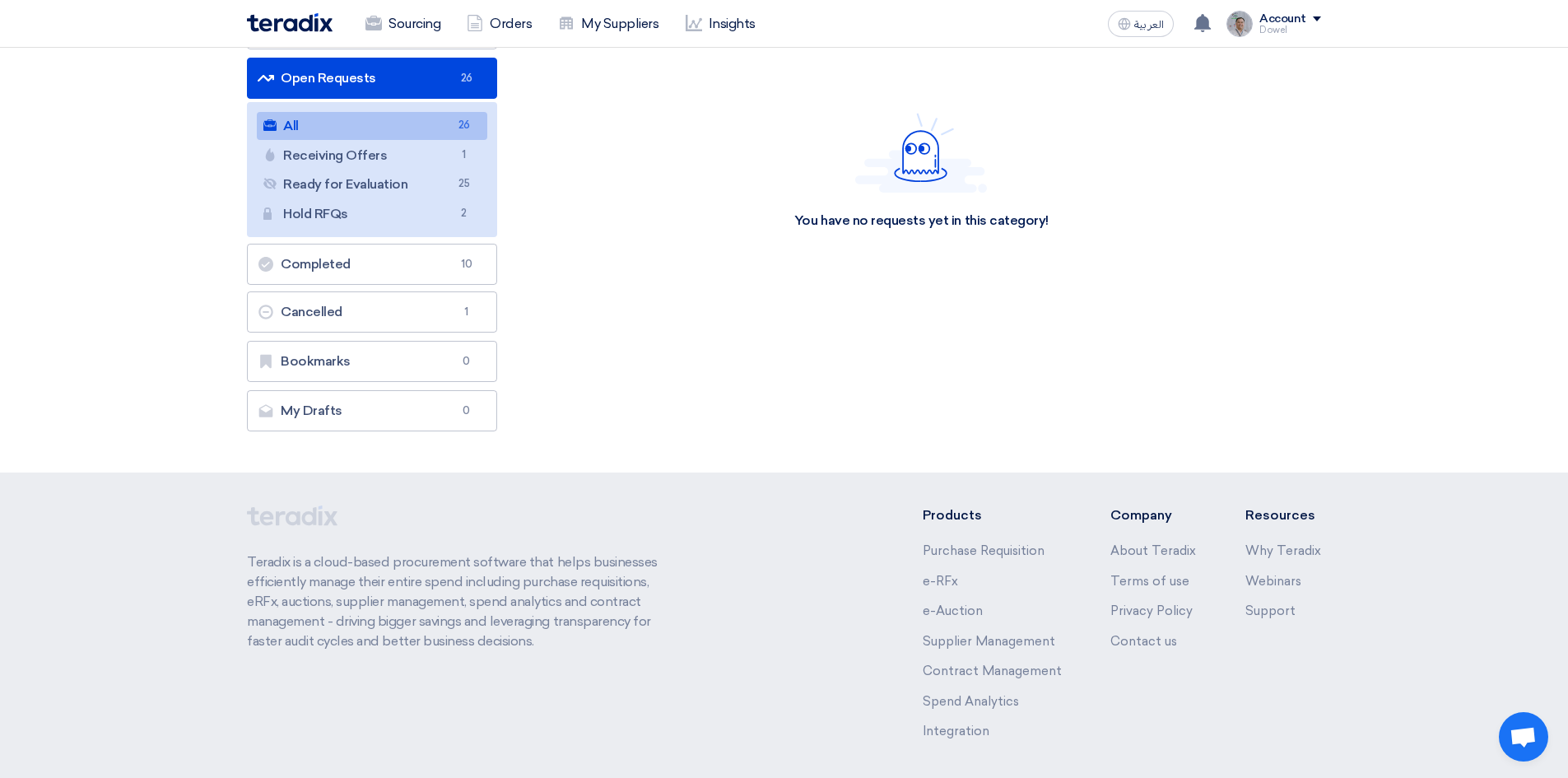
scroll to position [164, 0]
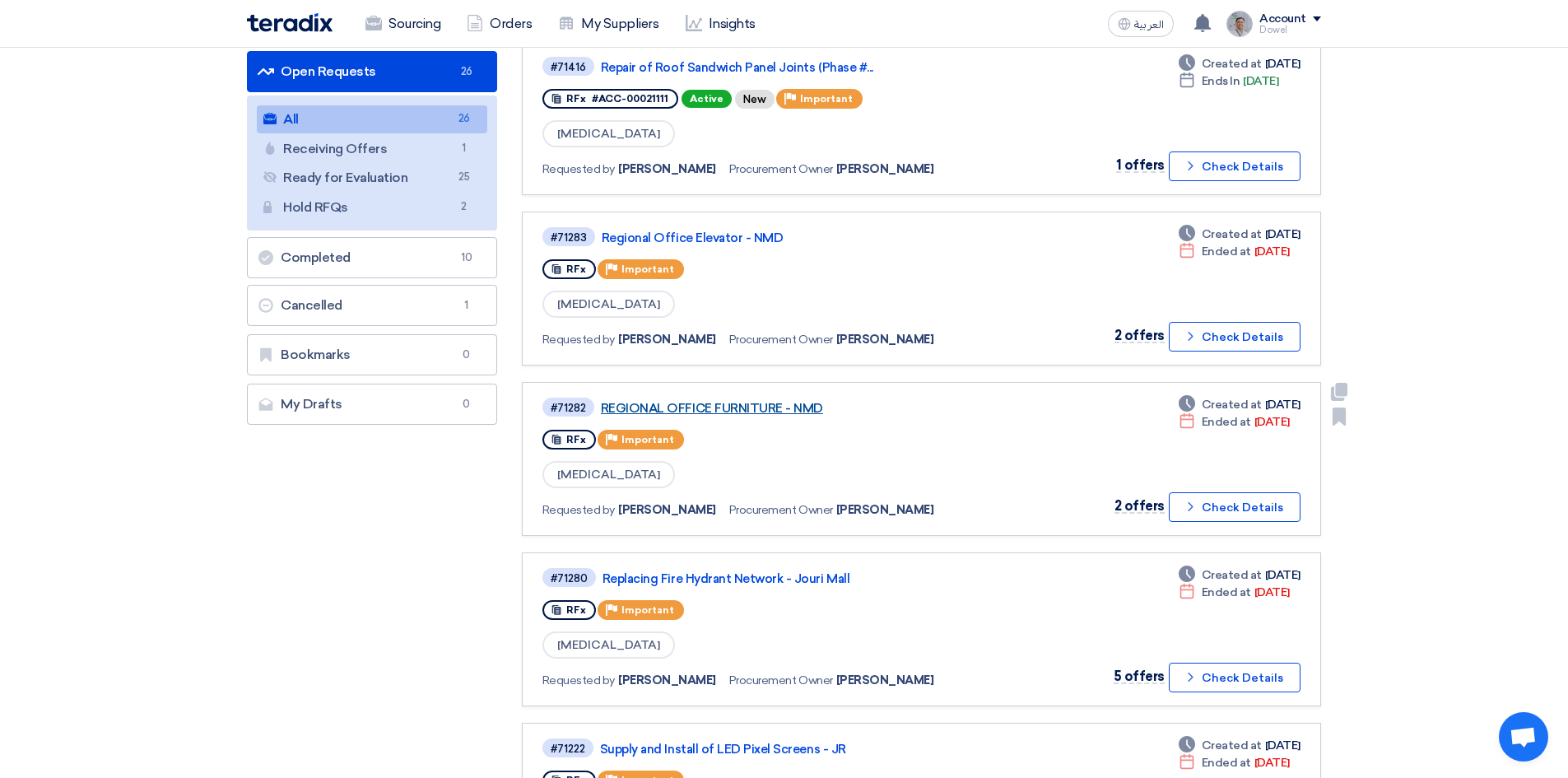
click at [748, 408] on link "REGIONAL OFFICE FURNITURE - NMD" at bounding box center [806, 407] width 412 height 15
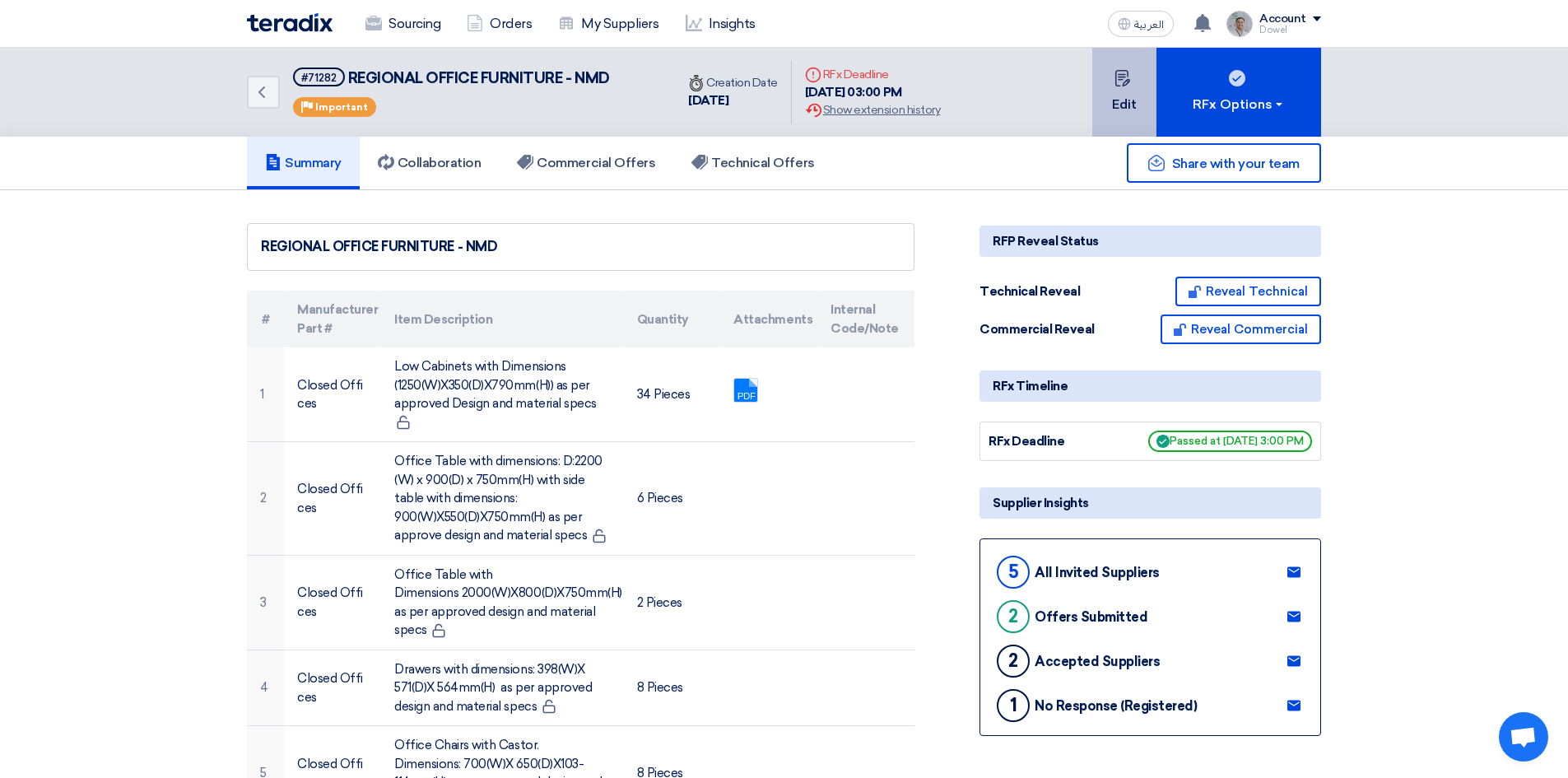
click at [1122, 98] on button "Edit" at bounding box center [1124, 91] width 64 height 89
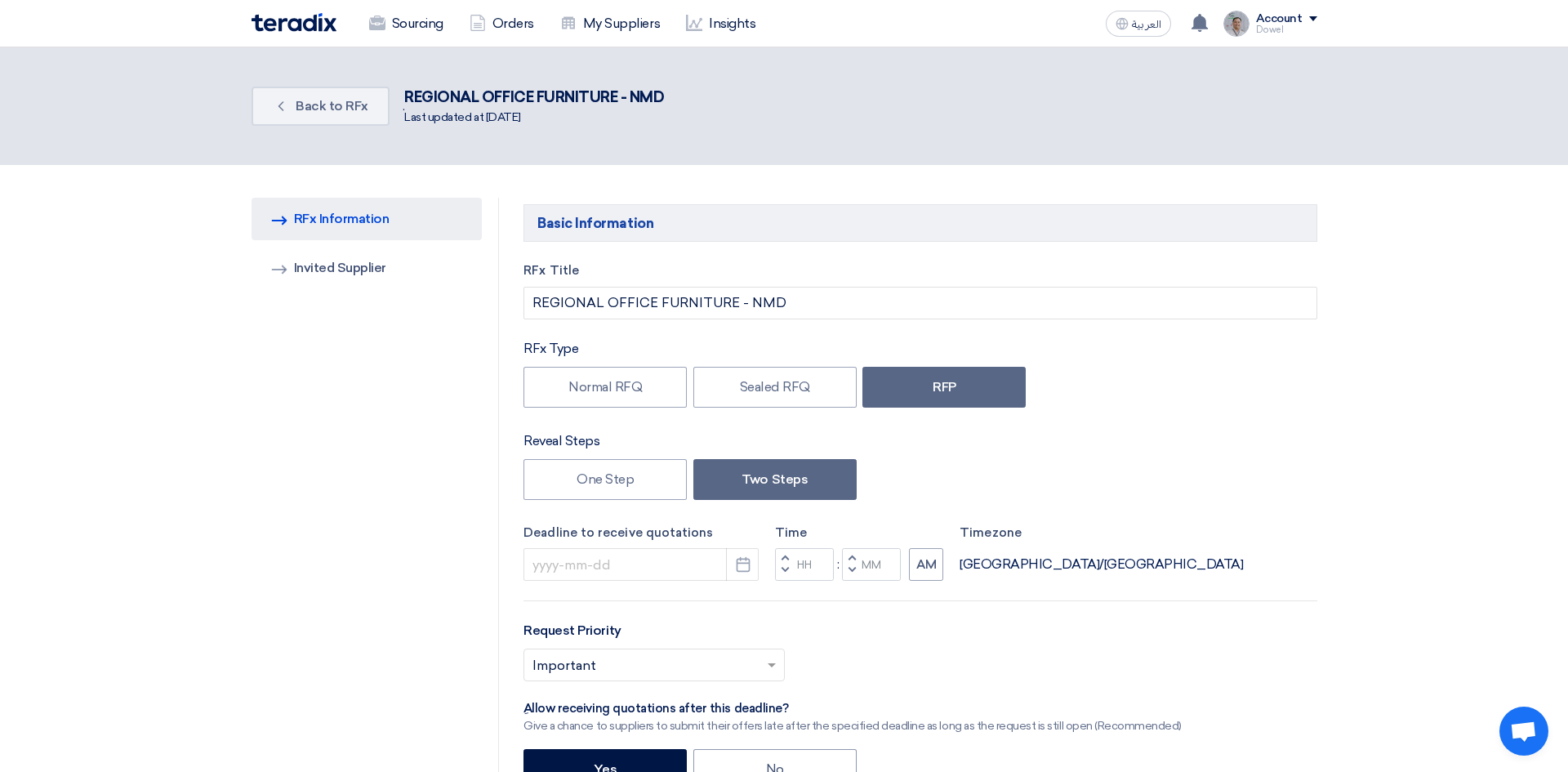
type input "[DATE]"
type input "03"
type input "00"
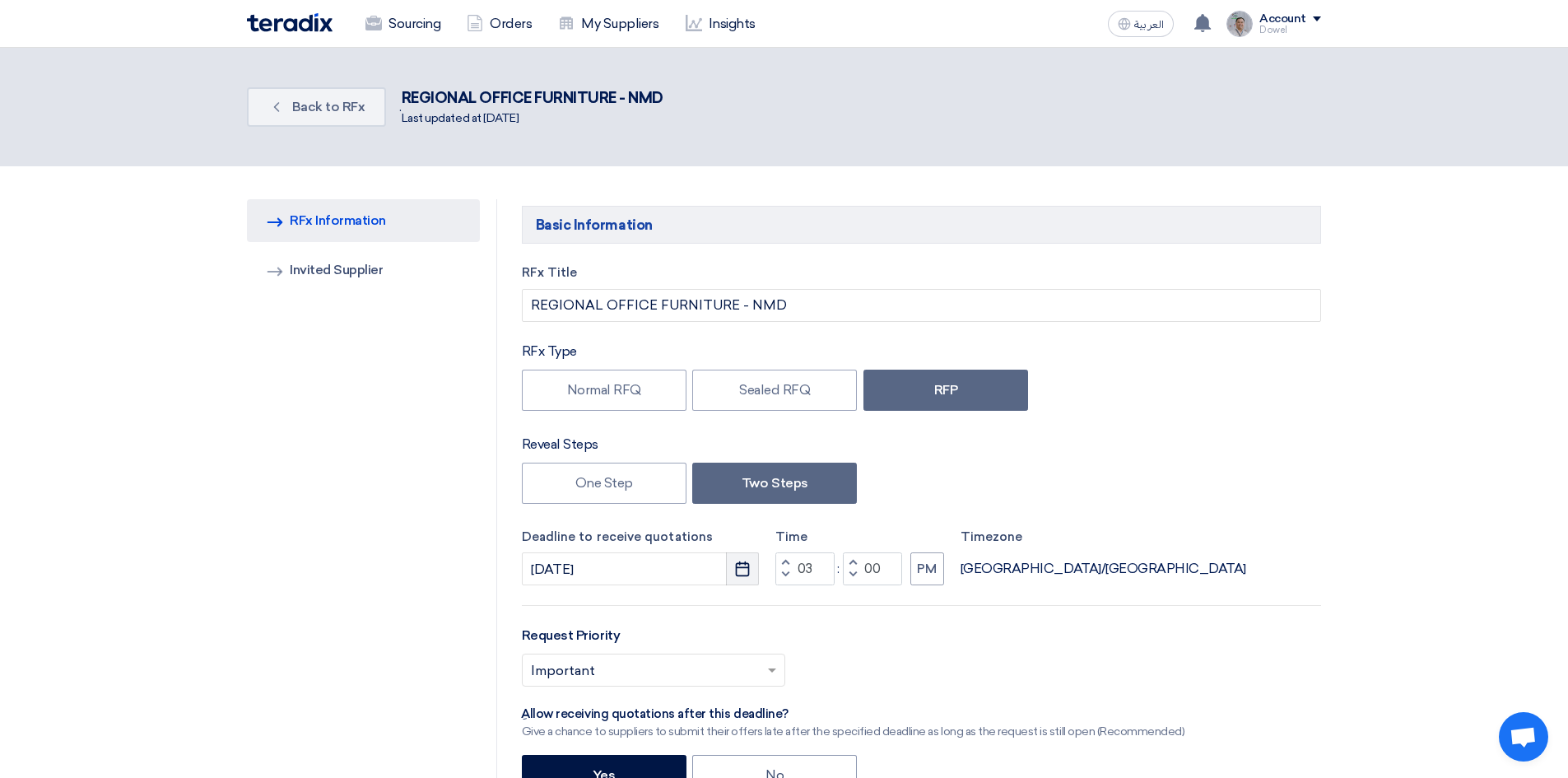
click at [737, 567] on use "button" at bounding box center [743, 568] width 14 height 15
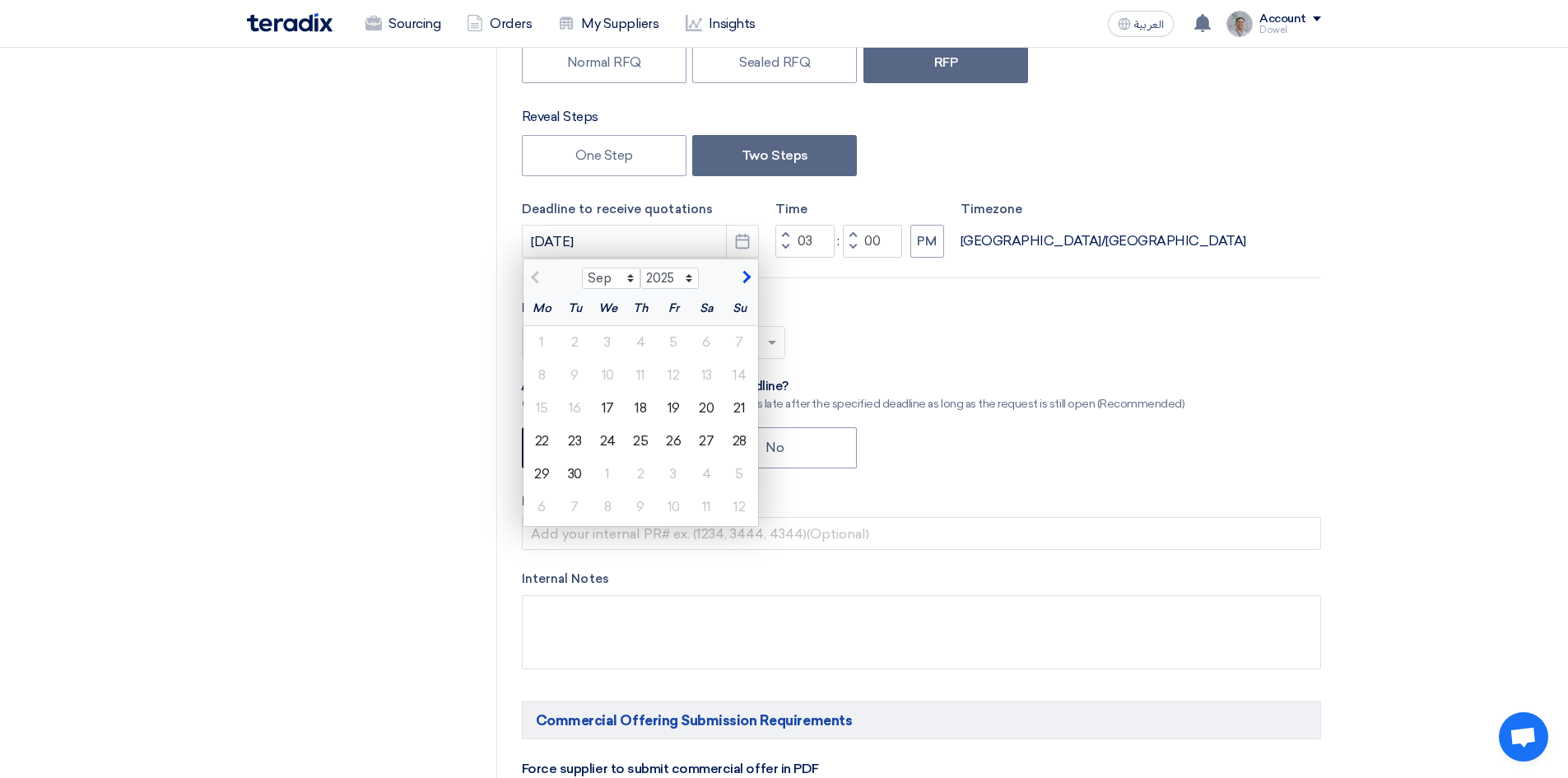
scroll to position [329, 0]
click at [743, 410] on div "21" at bounding box center [739, 406] width 33 height 32
type input "[DATE]"
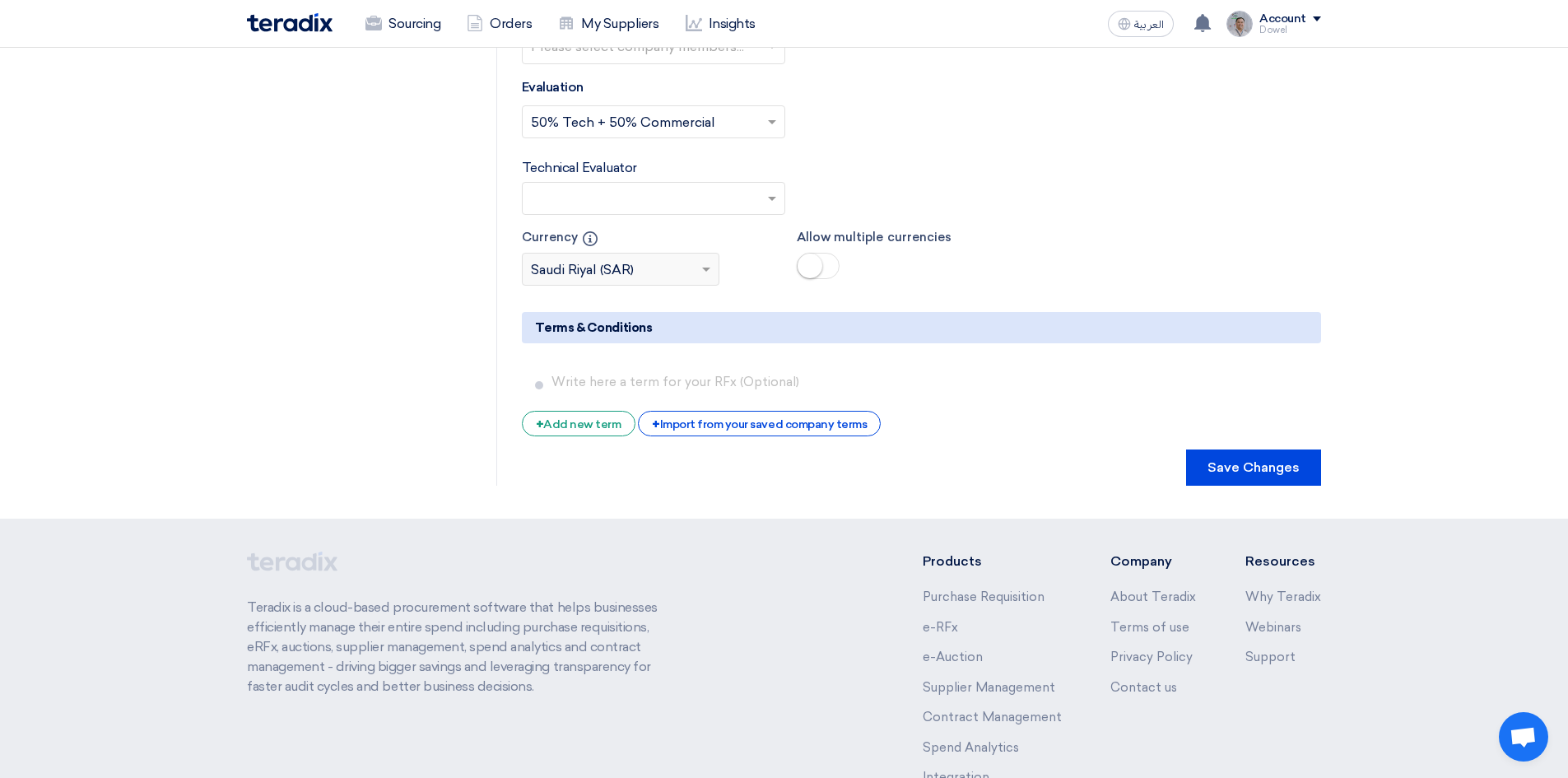
scroll to position [5830, 0]
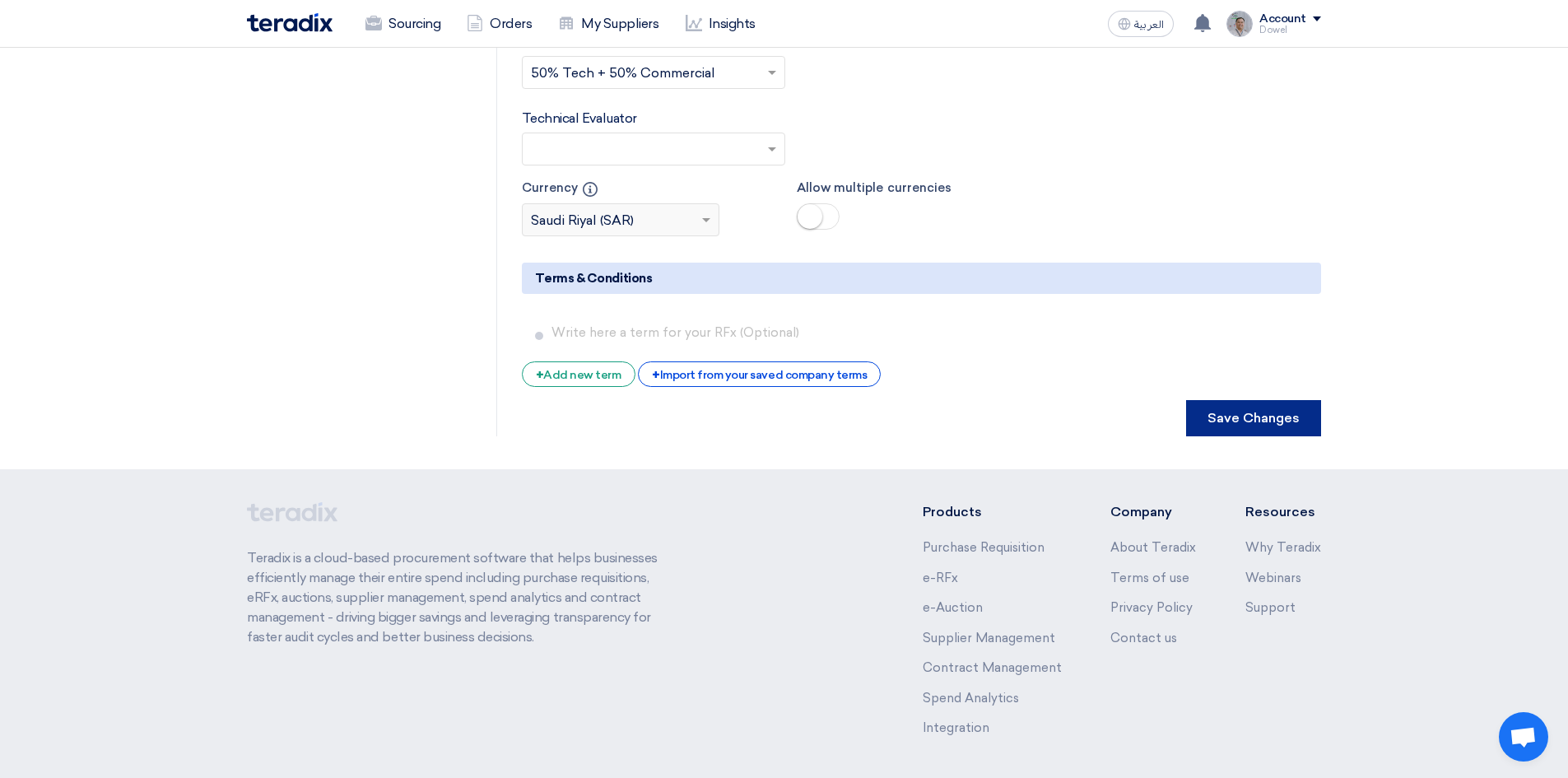
click at [1263, 400] on button "Save Changes" at bounding box center [1254, 417] width 135 height 36
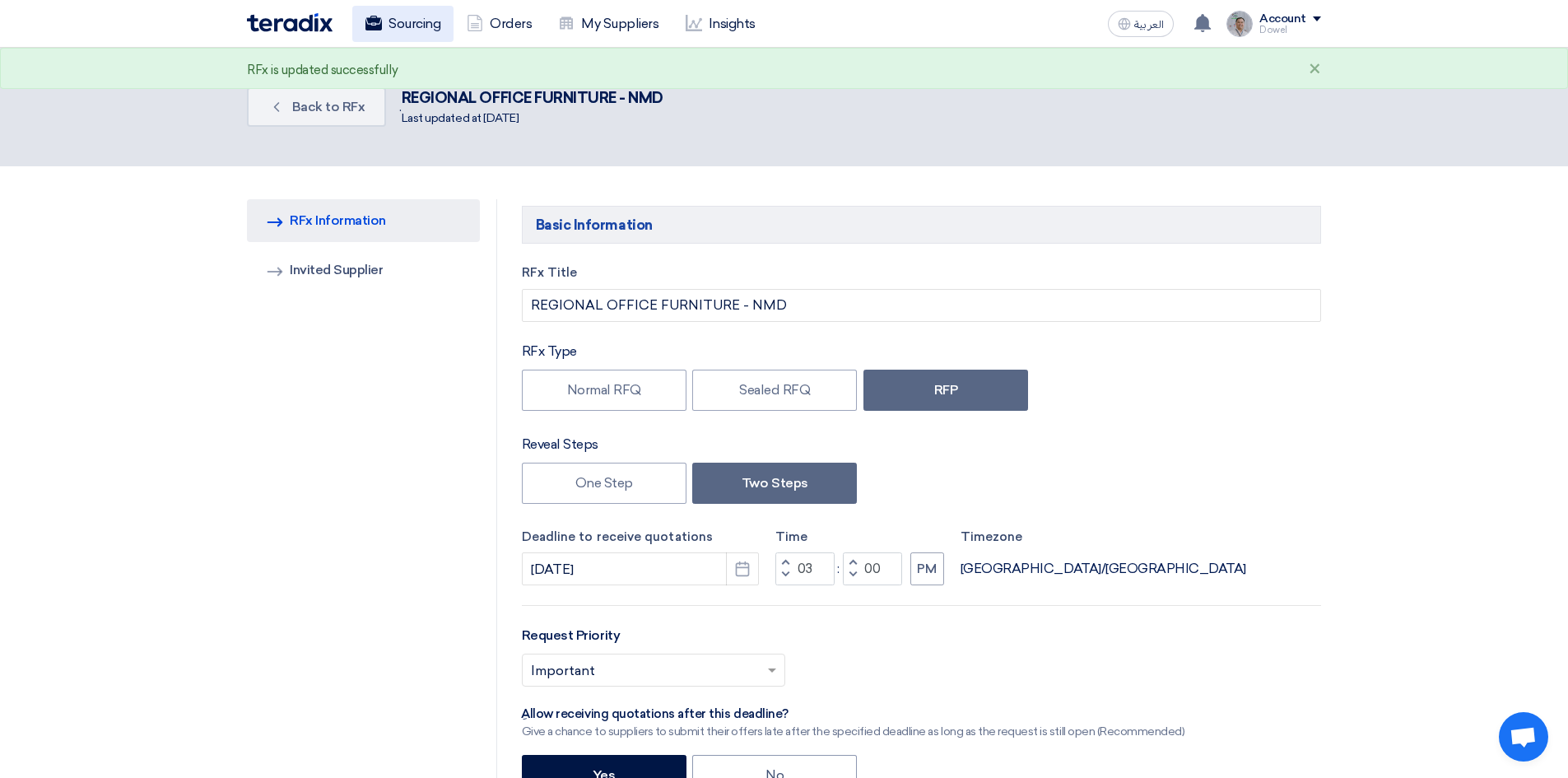
click at [396, 30] on link "Sourcing" at bounding box center [402, 24] width 101 height 36
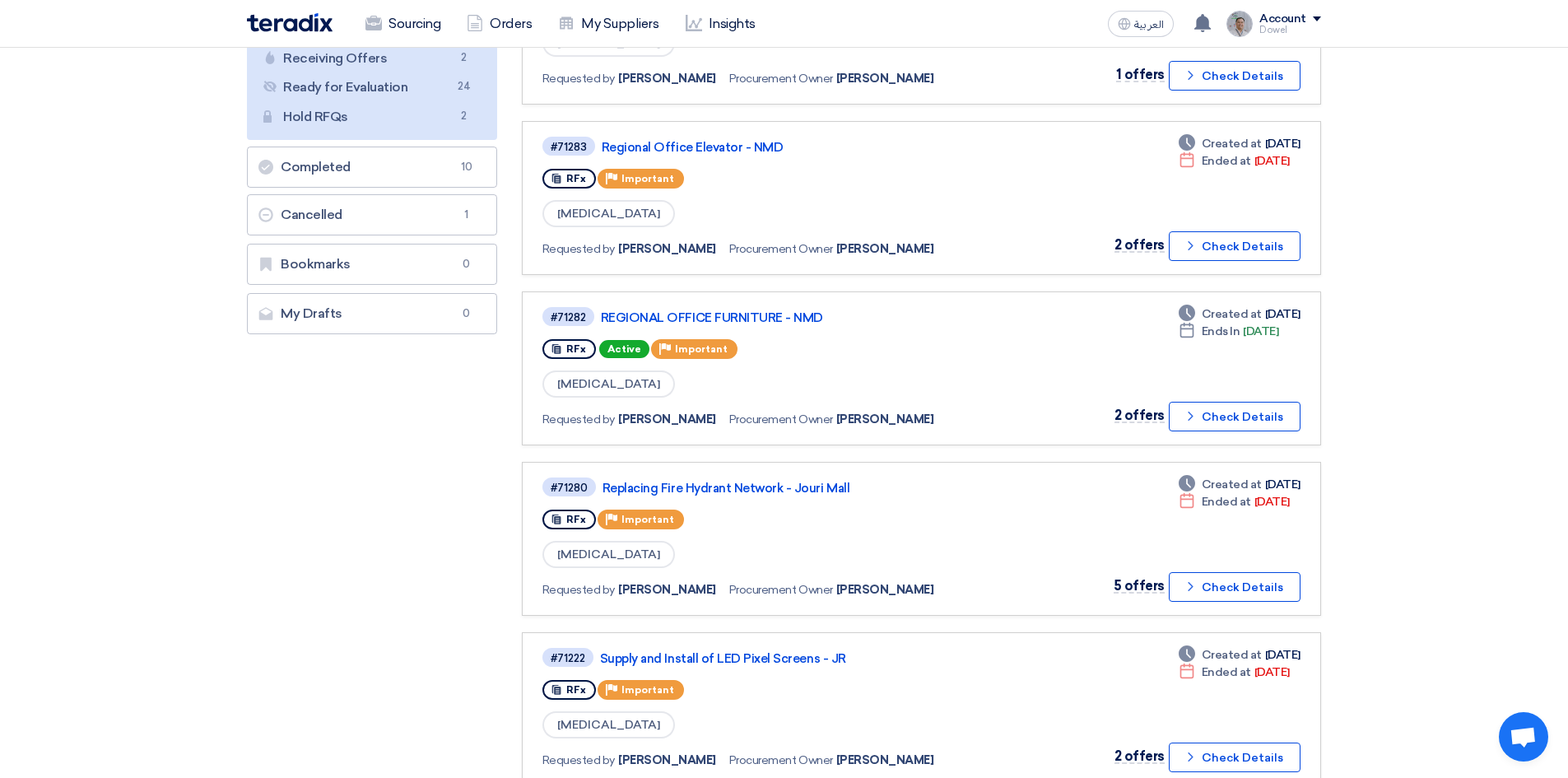
scroll to position [83, 0]
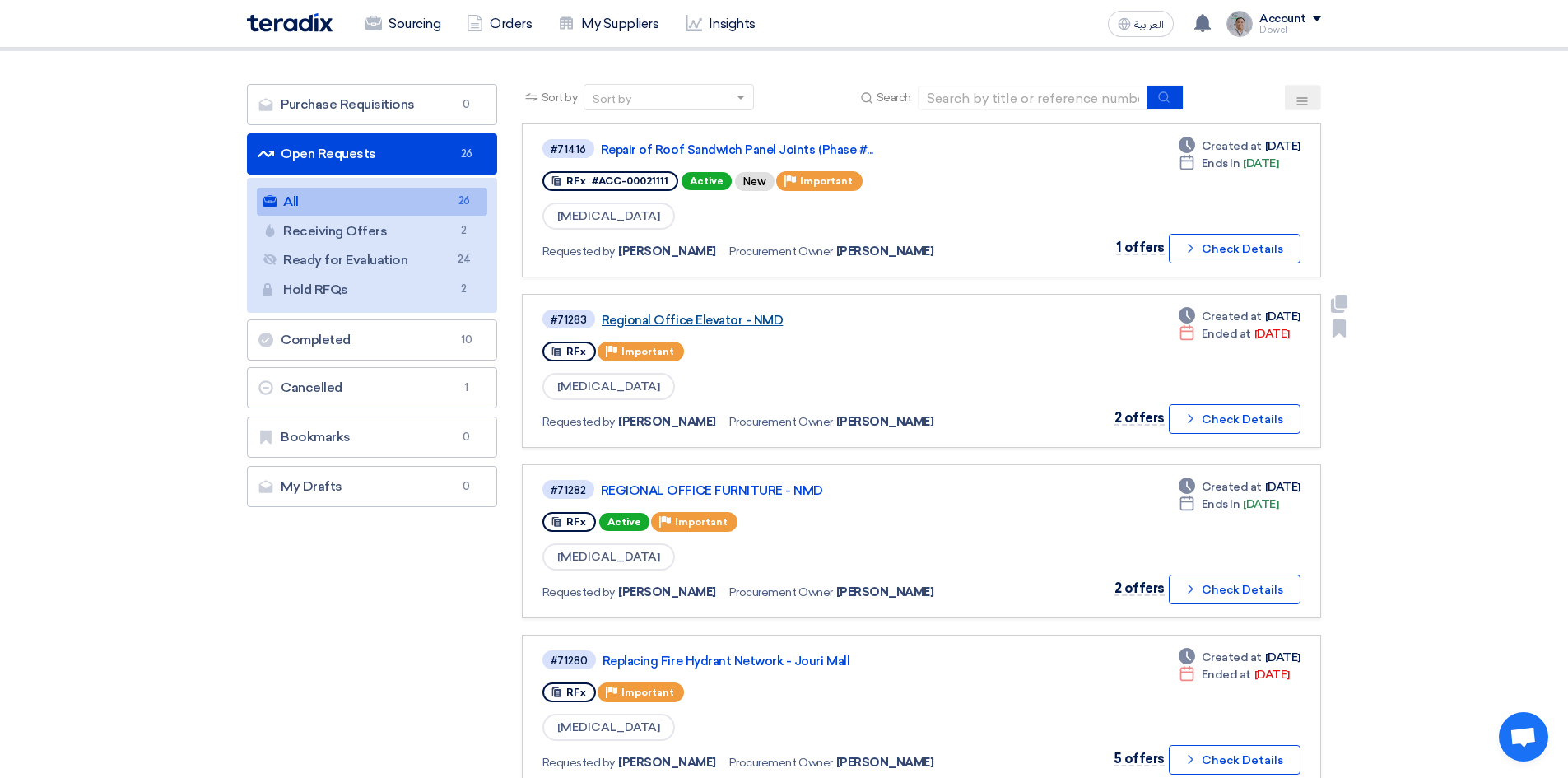
click at [710, 320] on link "Regional Office Elevator - NMD" at bounding box center [807, 320] width 412 height 15
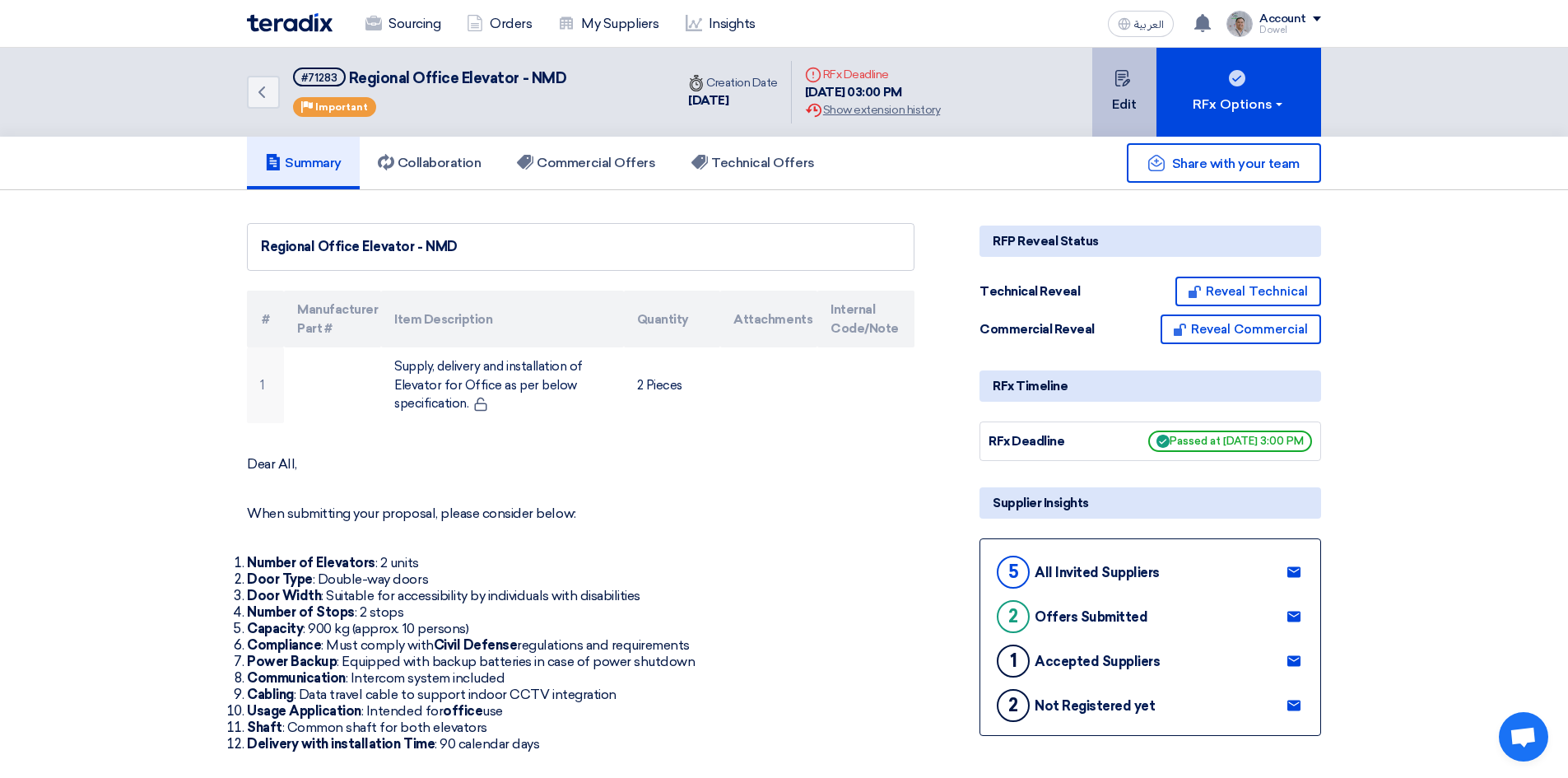
click at [1106, 105] on button "Edit" at bounding box center [1124, 91] width 64 height 89
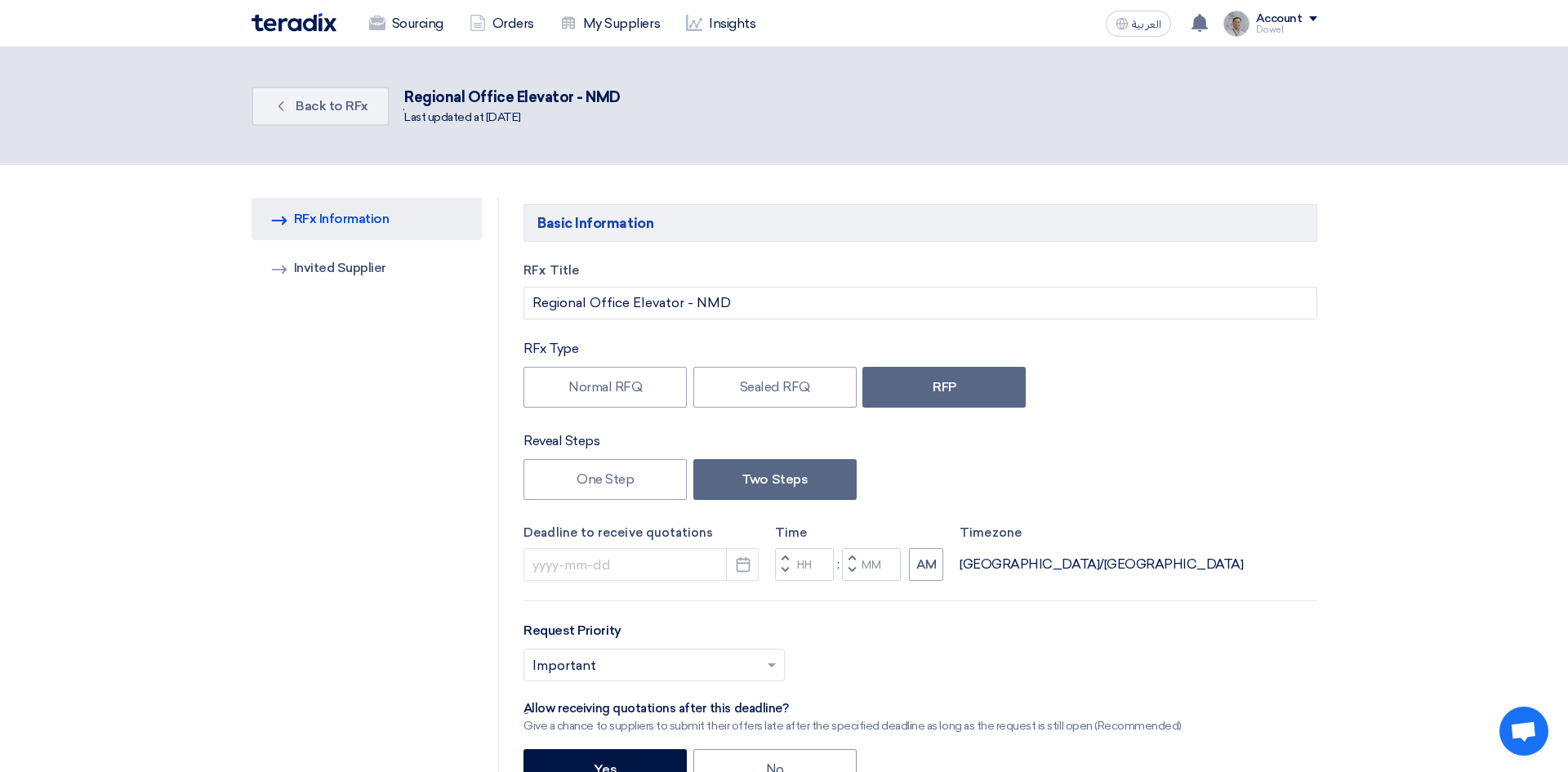
type input "[DATE]"
type input "03"
type input "00"
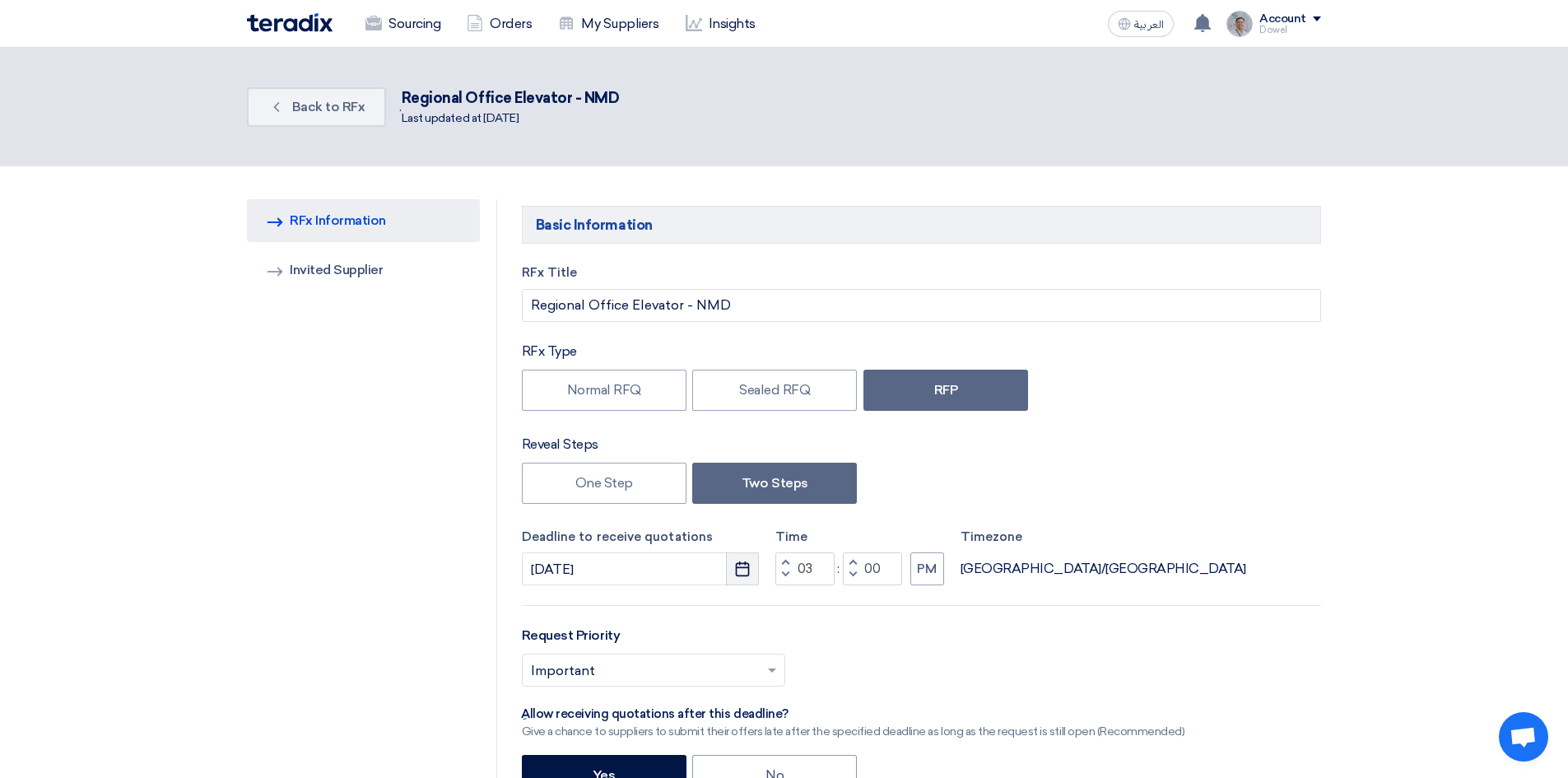
click at [741, 568] on use "button" at bounding box center [743, 568] width 14 height 15
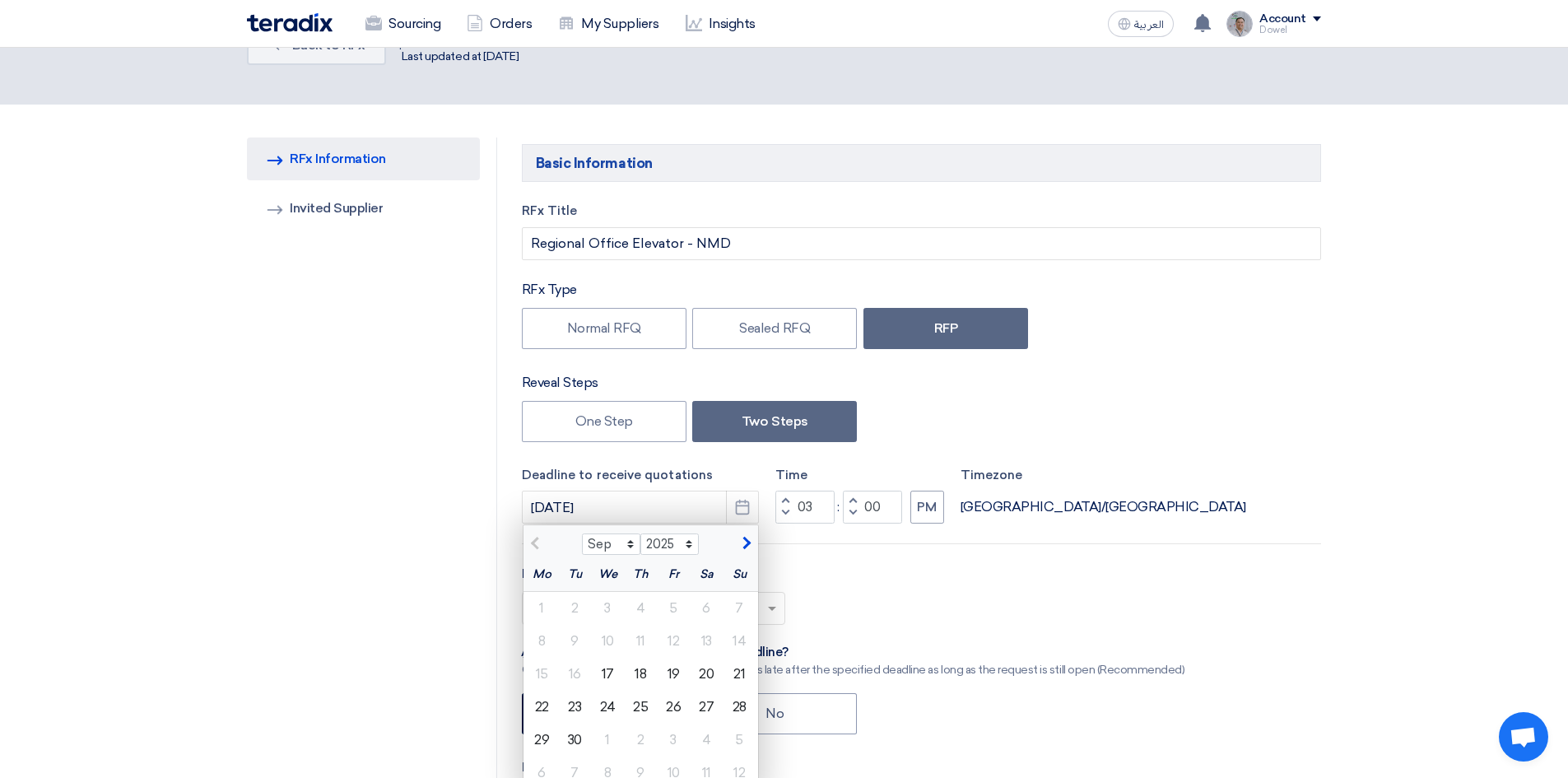
scroll to position [247, 0]
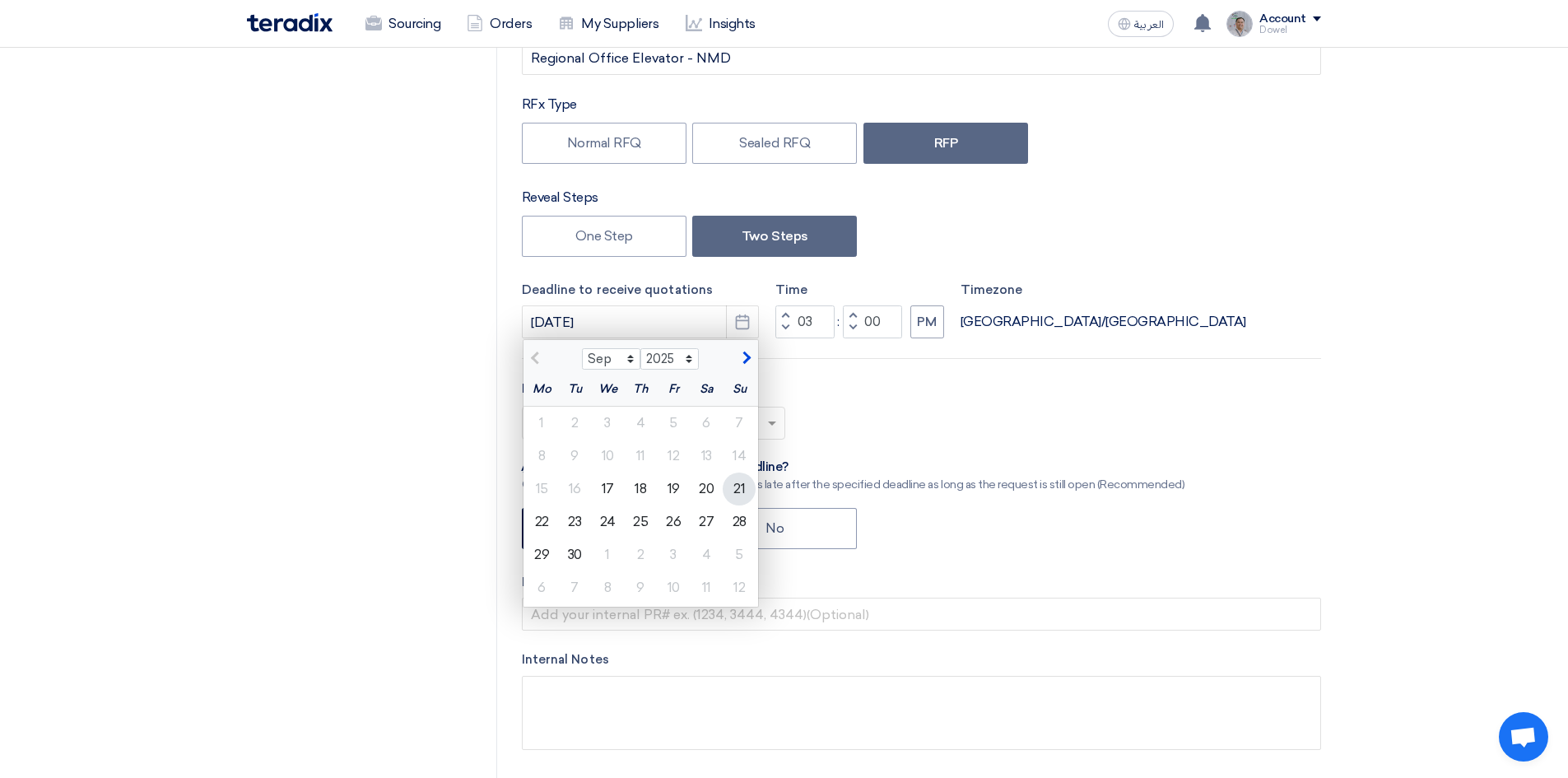
click at [740, 487] on div "21" at bounding box center [739, 488] width 33 height 32
type input "[DATE]"
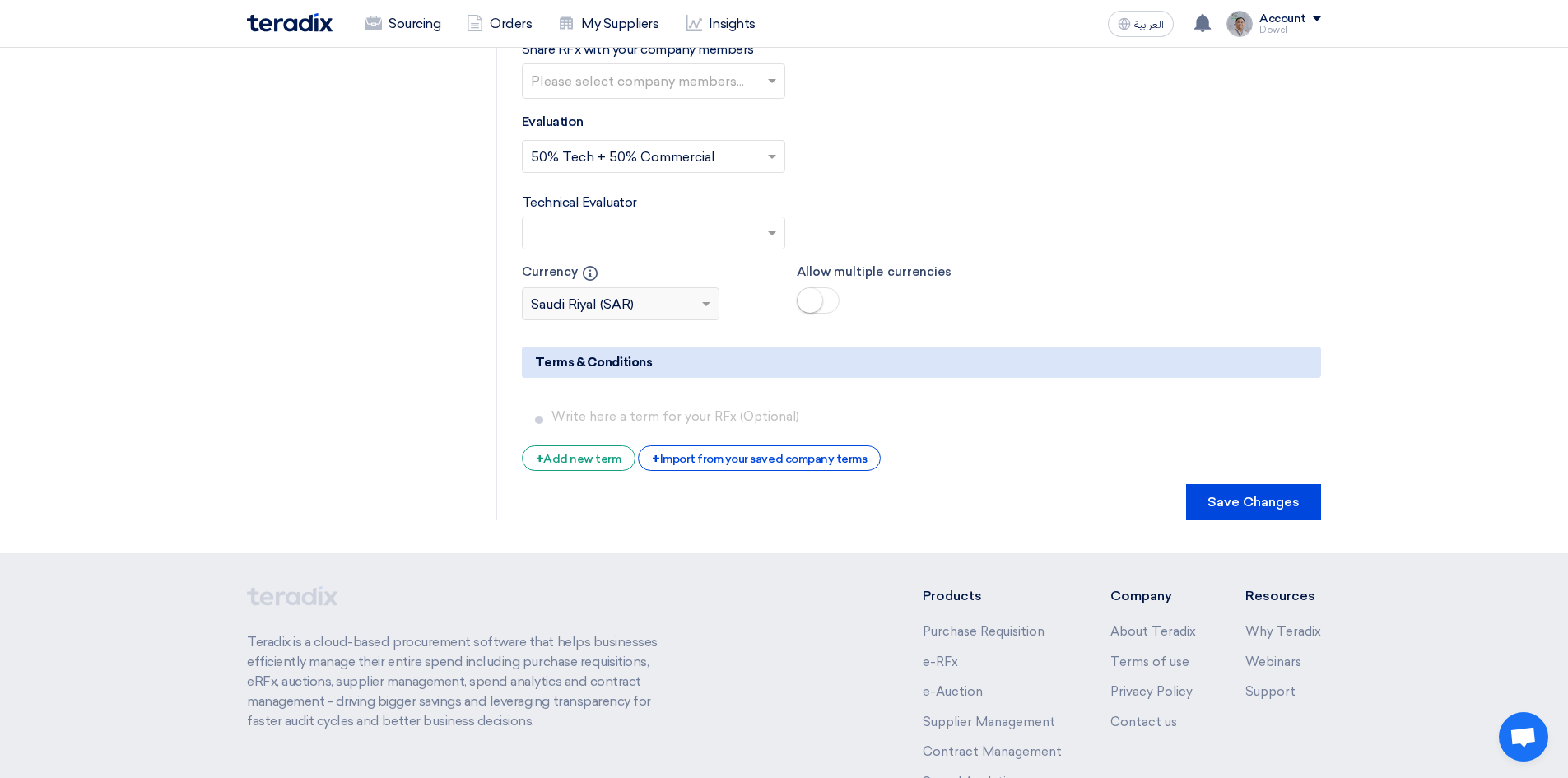
scroll to position [2760, 0]
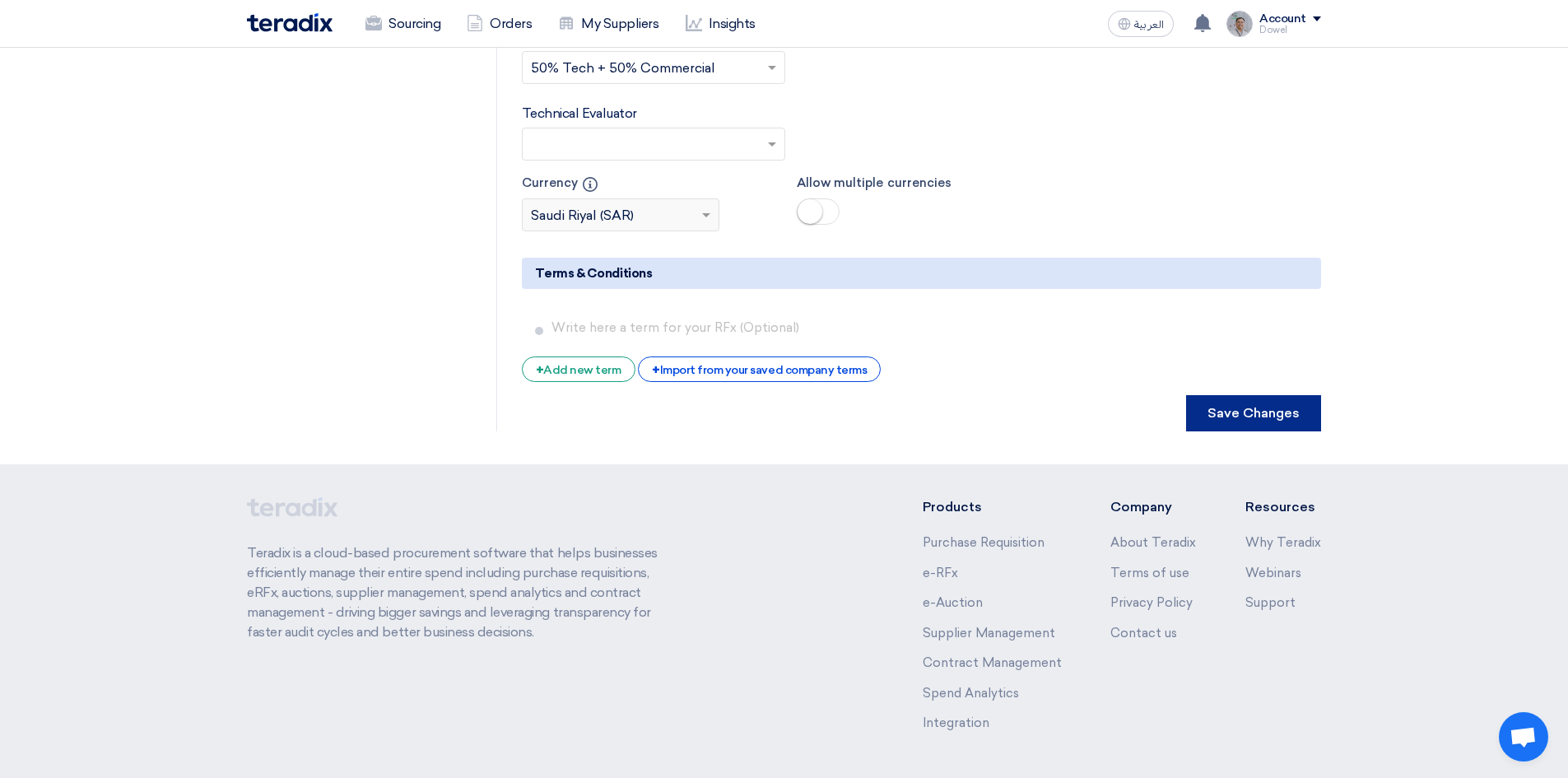
click at [1286, 395] on button "Save Changes" at bounding box center [1254, 413] width 135 height 36
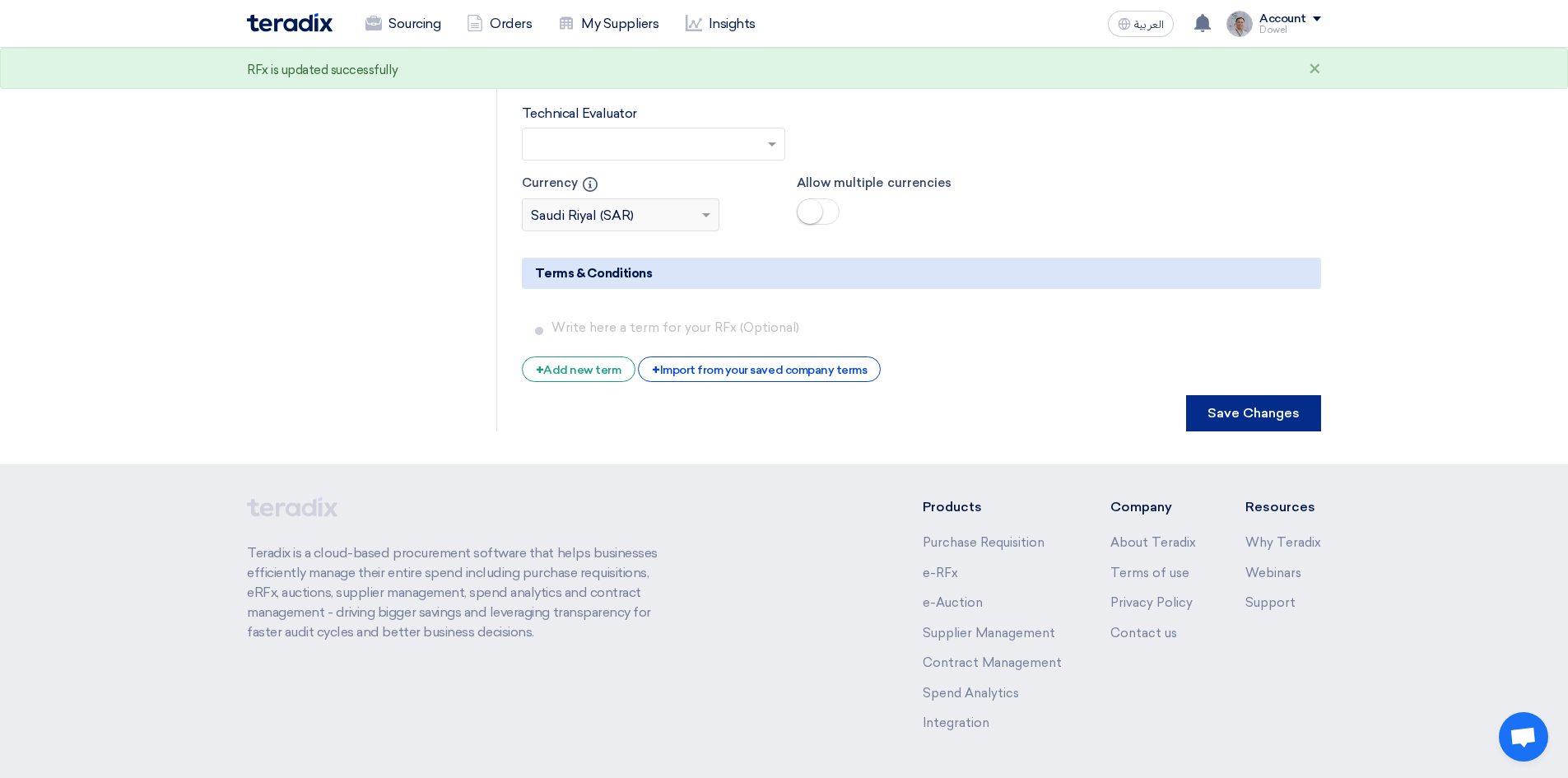
scroll to position [0, 0]
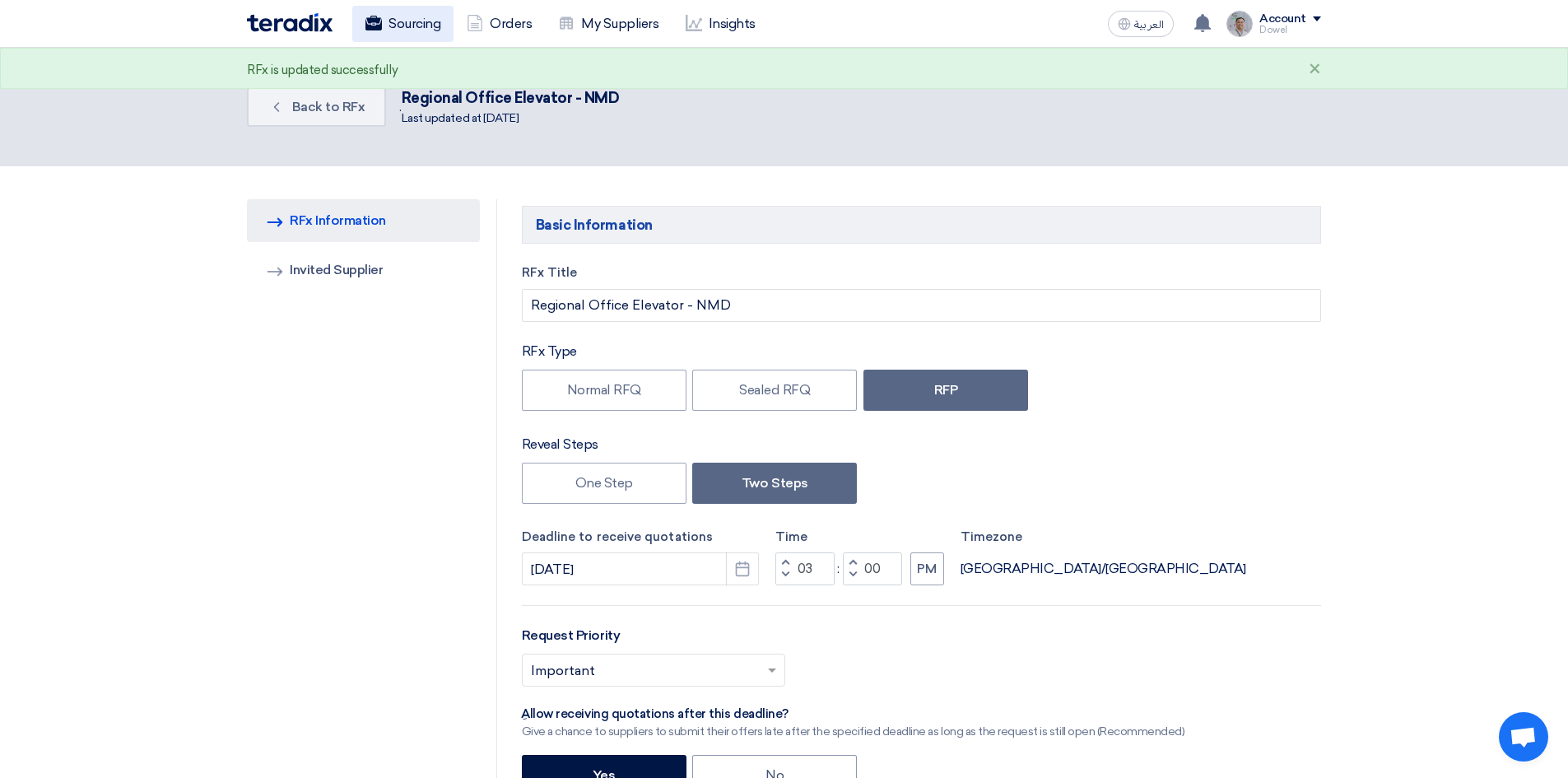
click at [401, 25] on link "Sourcing" at bounding box center [402, 24] width 101 height 36
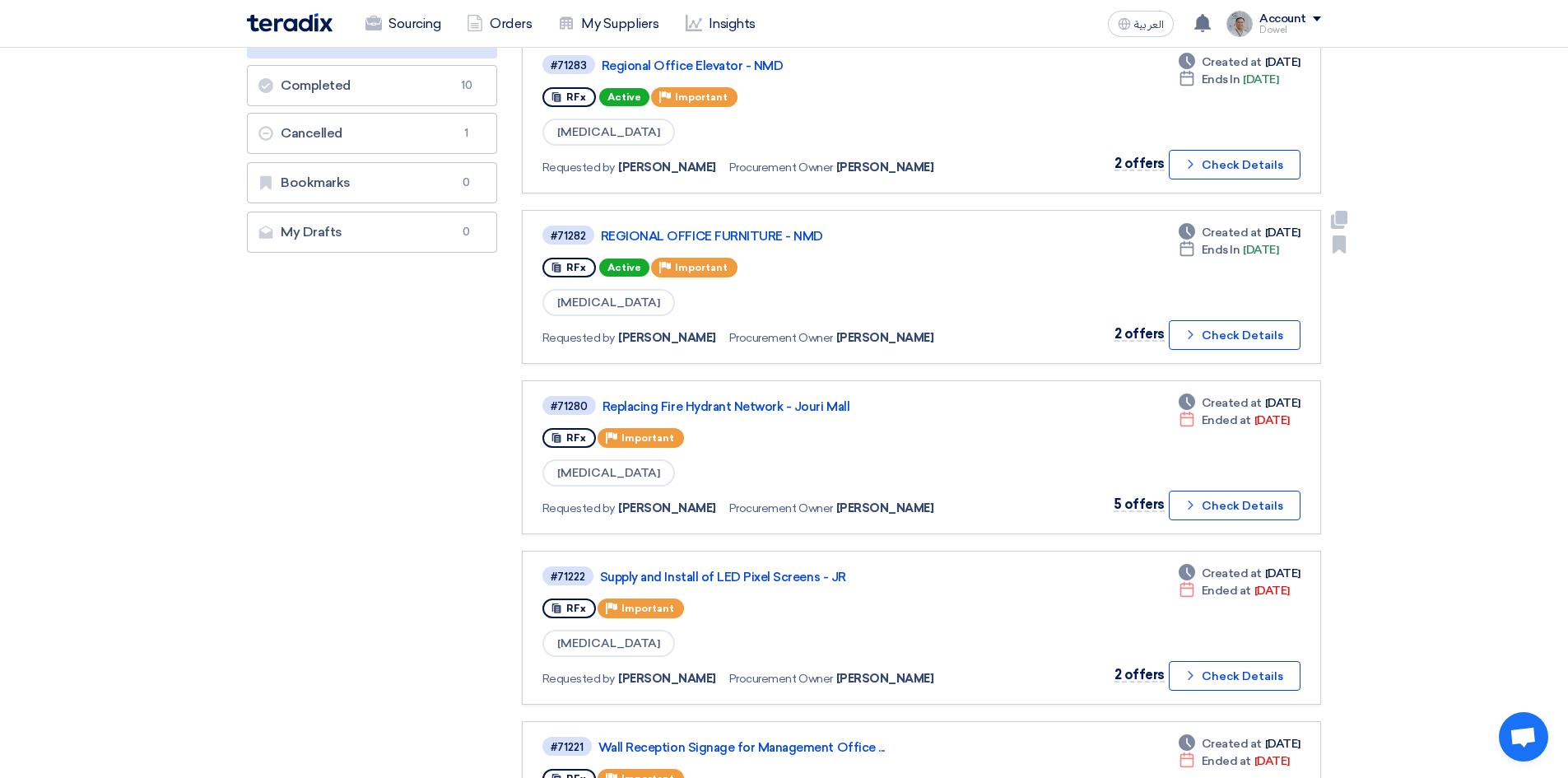
scroll to position [247, 0]
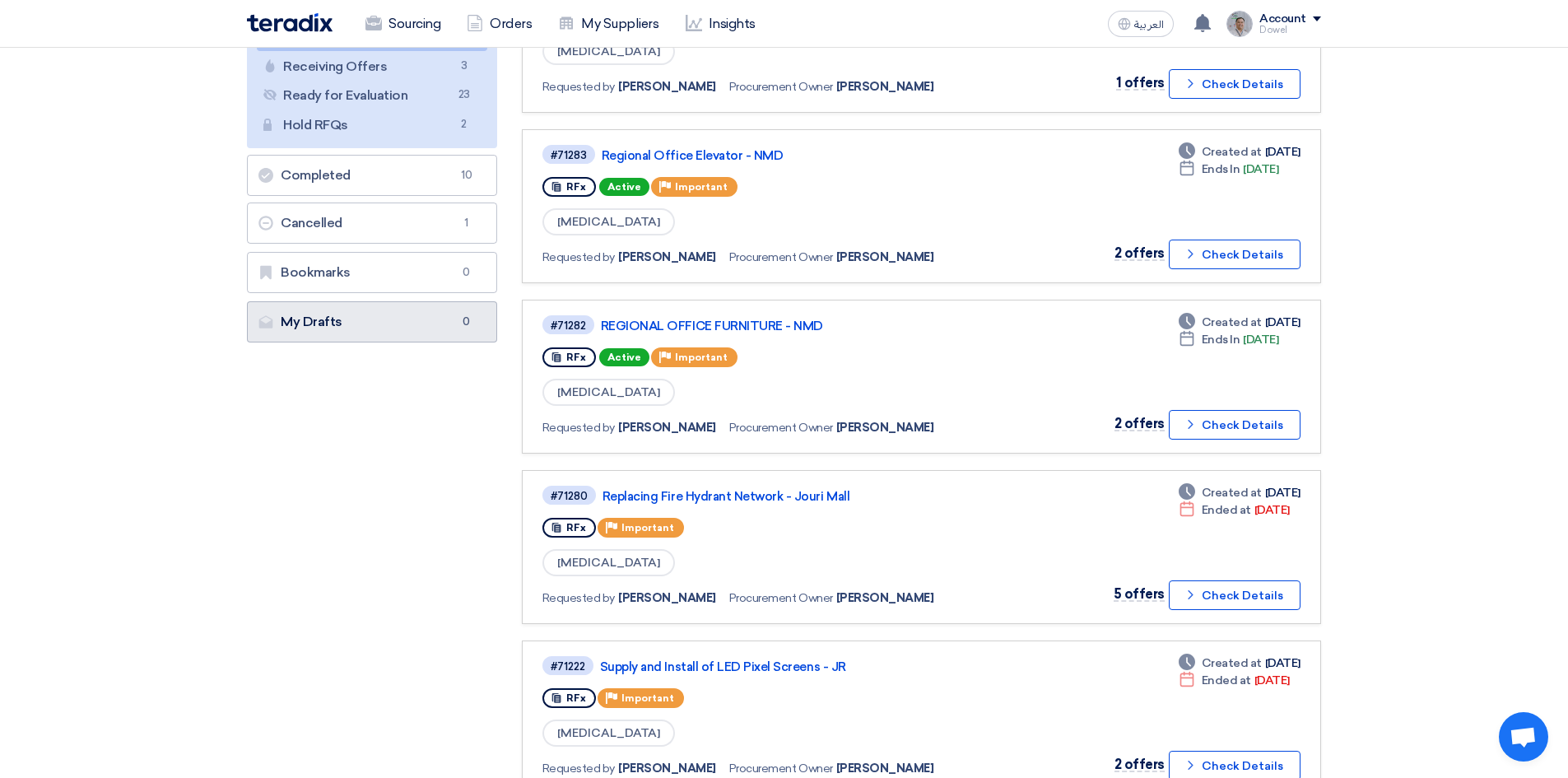
click at [323, 324] on link "My Drafts My Drafts 0" at bounding box center [372, 321] width 250 height 41
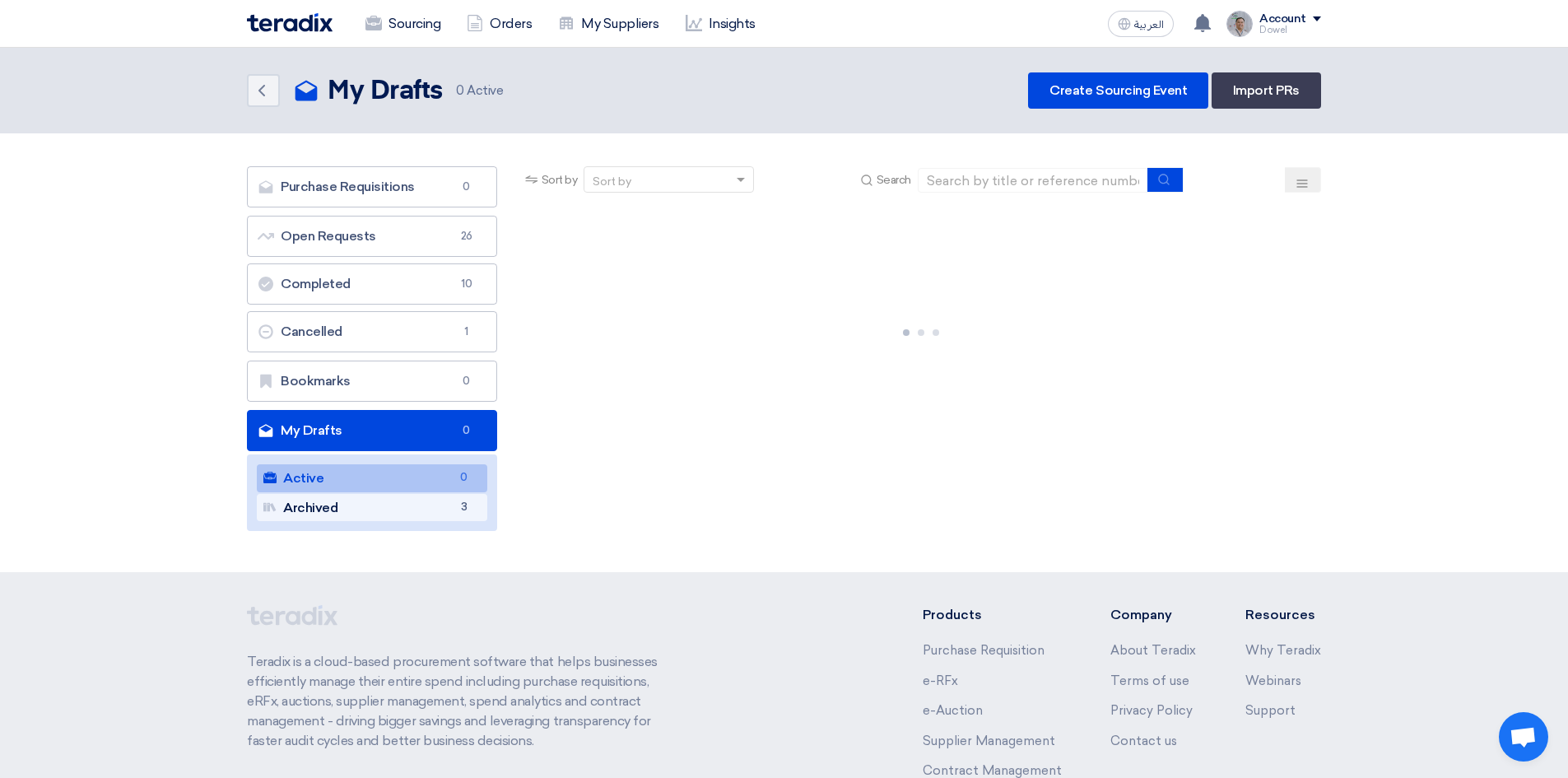
click at [368, 514] on link "Archived Archived 3" at bounding box center [372, 508] width 230 height 28
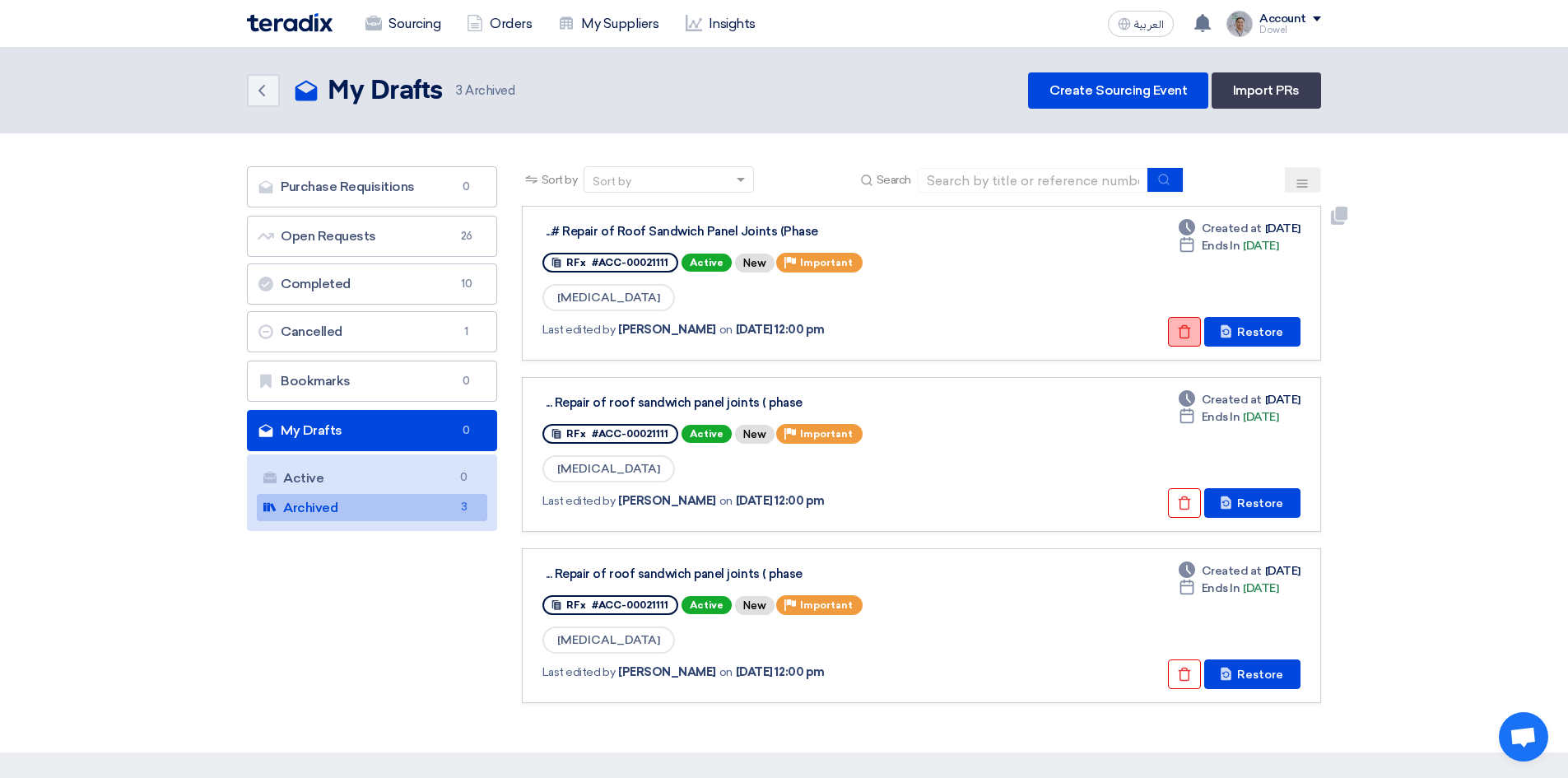
click at [1182, 333] on icon "Check details" at bounding box center [1184, 331] width 15 height 15
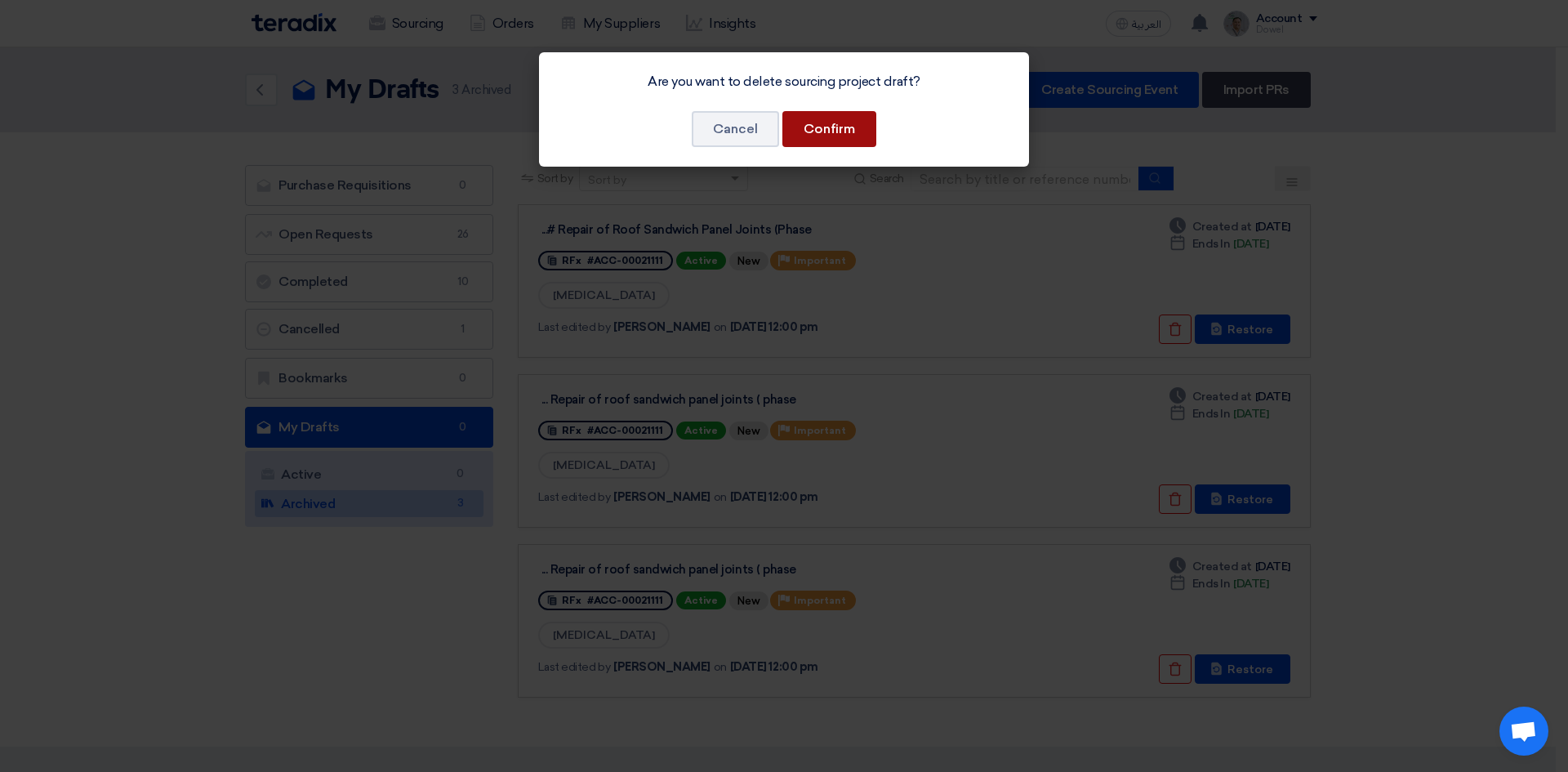
click at [826, 131] on button "Confirm" at bounding box center [829, 128] width 94 height 36
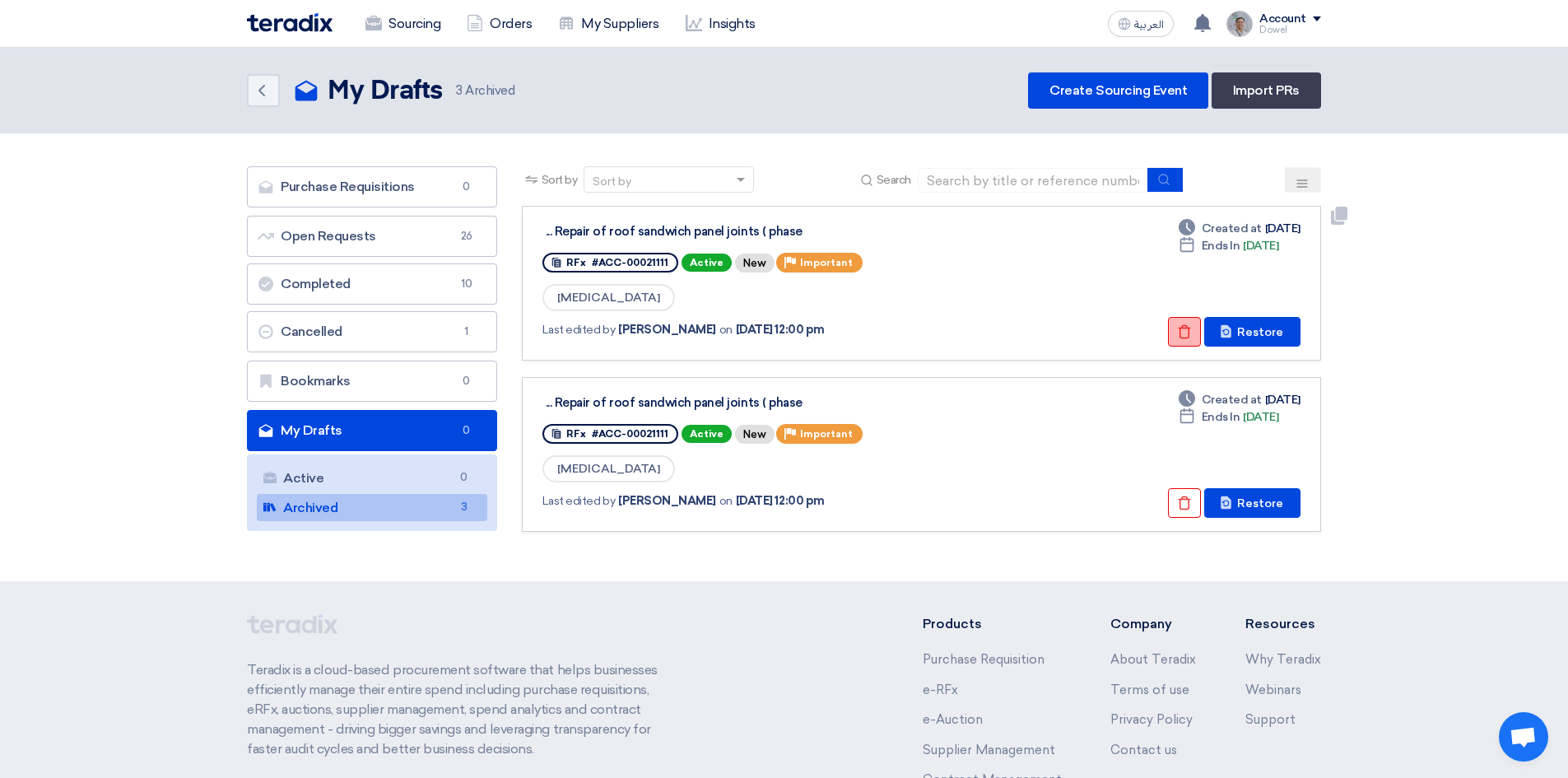
click at [1189, 333] on icon "Check details" at bounding box center [1184, 331] width 15 height 15
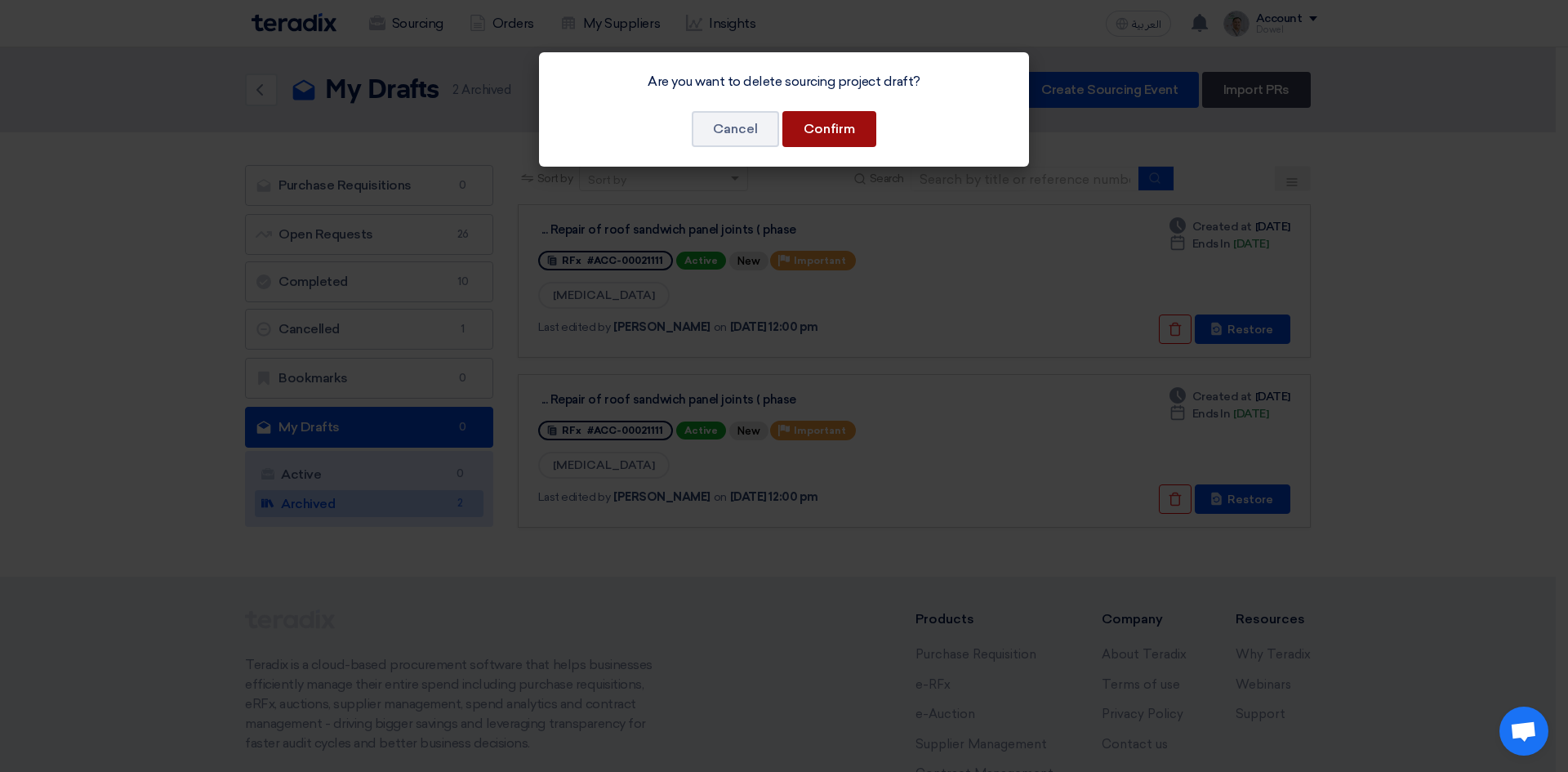
click at [862, 144] on button "Confirm" at bounding box center [829, 128] width 94 height 36
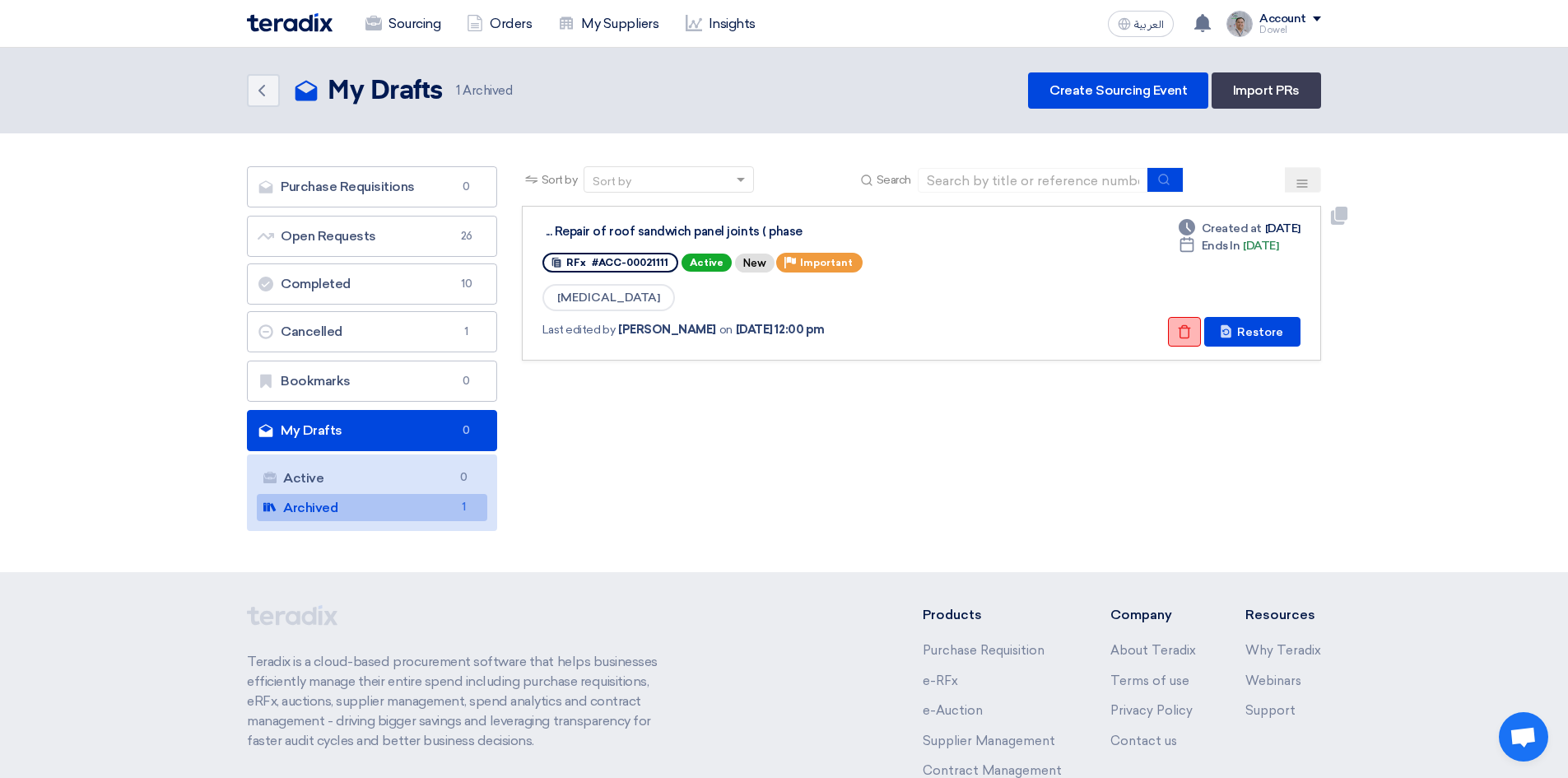
click at [1191, 332] on icon "Check details" at bounding box center [1184, 331] width 15 height 15
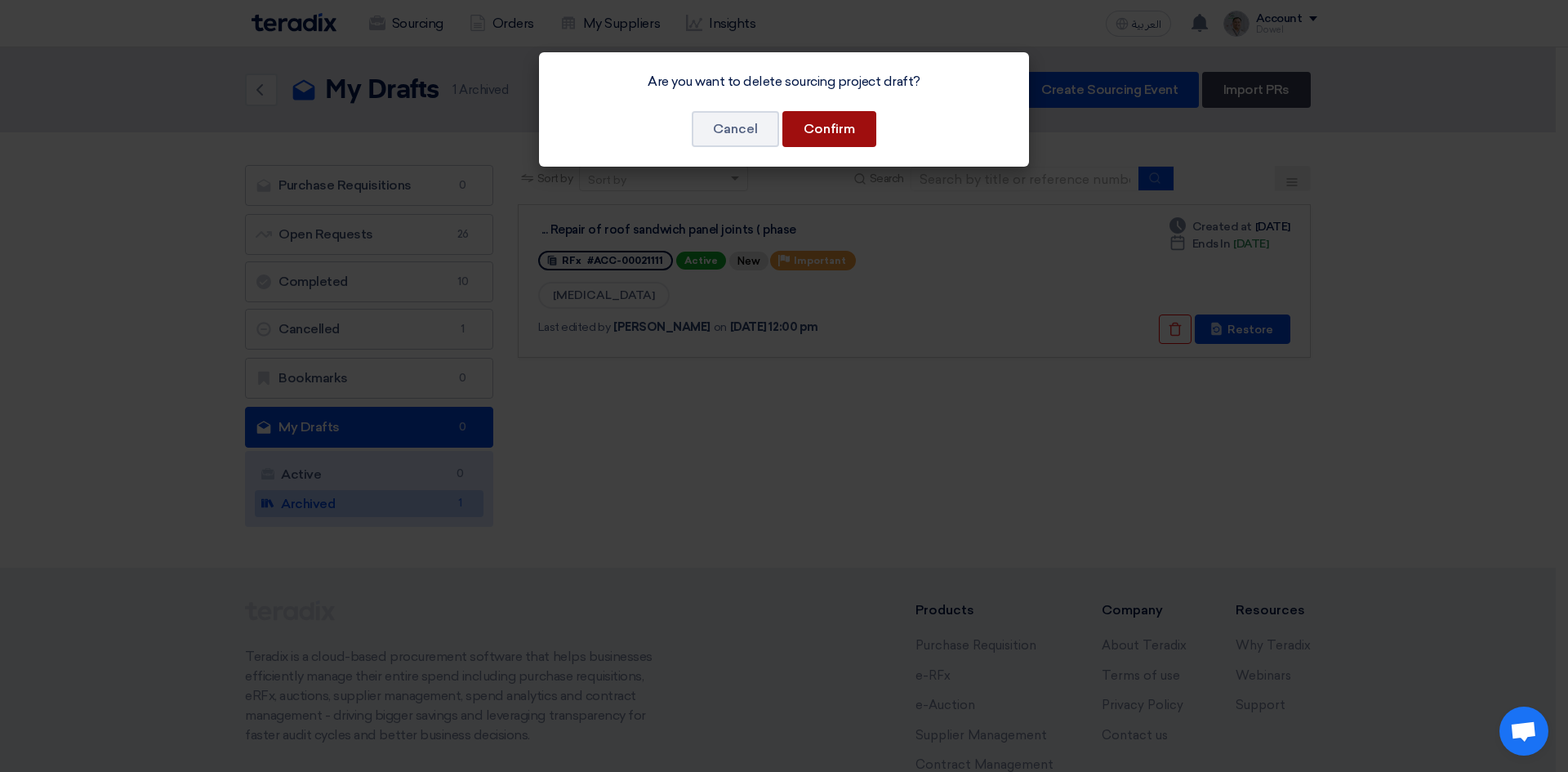
click at [838, 136] on button "Confirm" at bounding box center [829, 128] width 94 height 36
click at [843, 140] on button "Confirm" at bounding box center [829, 128] width 94 height 36
